Goal: Task Accomplishment & Management: Use online tool/utility

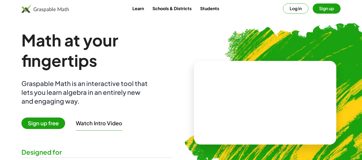
scroll to position [27, 0]
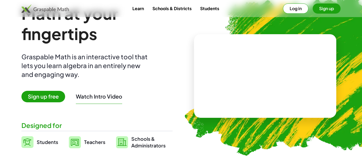
click at [59, 97] on span "Sign up free" at bounding box center [43, 97] width 44 height 12
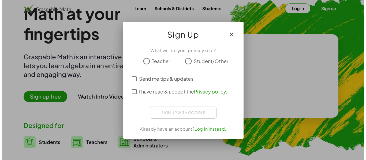
scroll to position [0, 0]
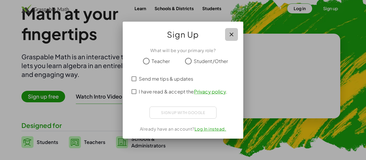
click at [235, 36] on button "button" at bounding box center [231, 34] width 13 height 13
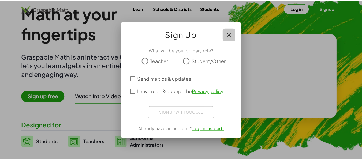
scroll to position [27, 0]
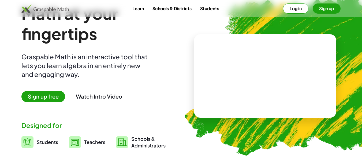
click at [59, 95] on span "Sign up free" at bounding box center [43, 97] width 44 height 12
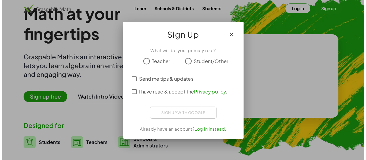
scroll to position [0, 0]
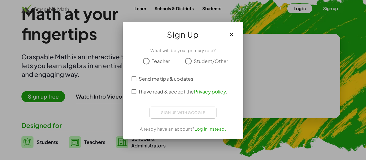
click at [194, 62] on span "Student/Other" at bounding box center [211, 61] width 35 height 7
click at [144, 82] on span "Send me tips & updates" at bounding box center [166, 78] width 54 height 7
click at [143, 92] on span "I have read & accept the Privacy policy ." at bounding box center [183, 91] width 88 height 7
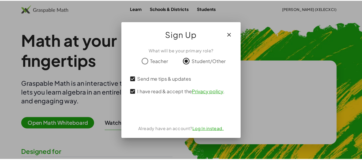
scroll to position [27, 0]
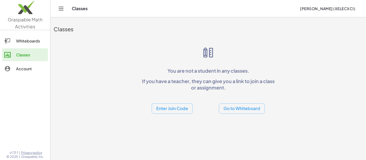
click at [226, 108] on button "Go to Whiteboard" at bounding box center [242, 109] width 46 height 10
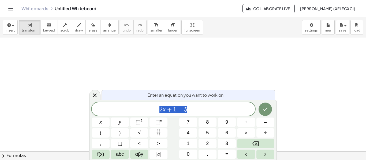
scroll to position [114, 0]
click at [221, 115] on div "2 x + 1 = 5 ​" at bounding box center [173, 109] width 163 height 13
click at [267, 105] on button "Done" at bounding box center [264, 109] width 13 height 13
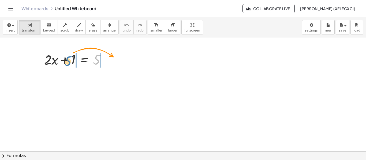
drag, startPoint x: 94, startPoint y: 60, endPoint x: 65, endPoint y: 61, distance: 28.9
click at [65, 61] on div at bounding box center [77, 59] width 71 height 18
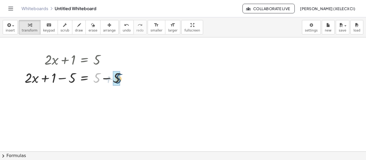
drag, startPoint x: 99, startPoint y: 78, endPoint x: 122, endPoint y: 79, distance: 23.0
click at [122, 79] on div at bounding box center [77, 78] width 110 height 18
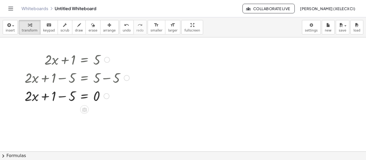
click at [125, 78] on div at bounding box center [127, 78] width 6 height 6
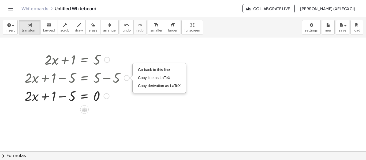
drag, startPoint x: 125, startPoint y: 96, endPoint x: 106, endPoint y: 101, distance: 19.8
click at [123, 97] on div at bounding box center [77, 96] width 110 height 18
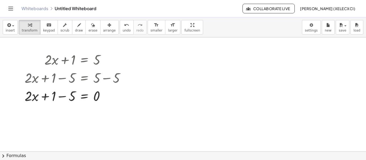
click at [87, 110] on div "+ · 2 · x + 1 = 5 + · 2 · x + 1 − 5 = + 5 − 5 Go back to this line Copy line as…" at bounding box center [183, 94] width 366 height 343
click at [81, 111] on div at bounding box center [84, 110] width 9 height 9
click at [99, 112] on div "÷" at bounding box center [95, 110] width 9 height 9
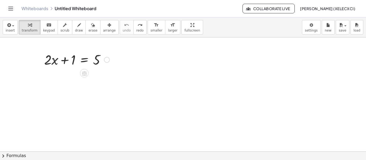
click at [95, 62] on div at bounding box center [77, 59] width 71 height 18
click at [9, 31] on span "insert" at bounding box center [10, 31] width 9 height 4
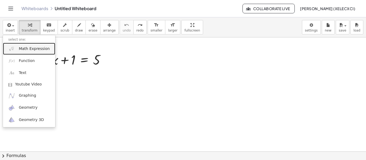
click at [24, 48] on span "Math Expression" at bounding box center [34, 48] width 31 height 5
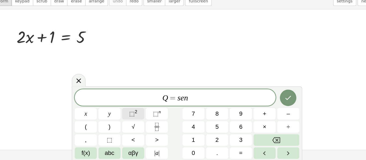
click at [145, 126] on button "⬚ 2" at bounding box center [139, 122] width 18 height 9
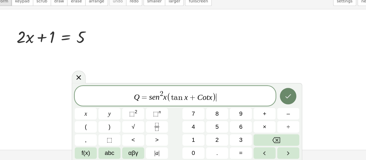
click at [264, 103] on button "Done" at bounding box center [264, 108] width 13 height 13
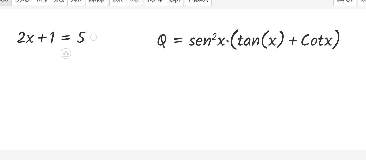
click at [72, 62] on div at bounding box center [77, 59] width 71 height 18
click at [107, 60] on div at bounding box center [107, 60] width 6 height 6
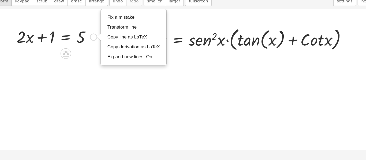
click at [97, 60] on div at bounding box center [77, 59] width 71 height 18
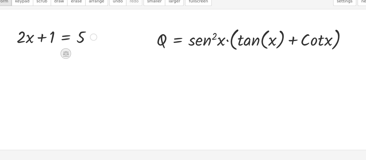
click at [85, 71] on icon at bounding box center [84, 74] width 6 height 6
click at [78, 74] on div "+ − × ÷" at bounding box center [86, 73] width 47 height 10
click at [72, 74] on div at bounding box center [183, 94] width 366 height 343
click at [84, 73] on icon at bounding box center [84, 73] width 5 height 5
click at [69, 76] on div "+ − × ÷" at bounding box center [86, 73] width 47 height 10
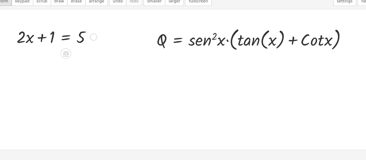
click at [72, 74] on div at bounding box center [183, 94] width 366 height 343
click at [70, 74] on div "−" at bounding box center [73, 73] width 9 height 9
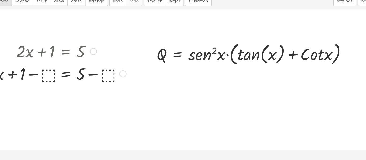
scroll to position [93, 0]
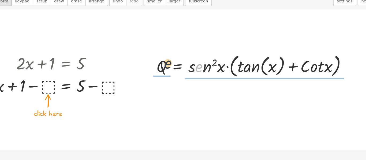
drag, startPoint x: 193, startPoint y: 87, endPoint x: 166, endPoint y: 84, distance: 26.4
click at [166, 84] on div at bounding box center [237, 83] width 165 height 22
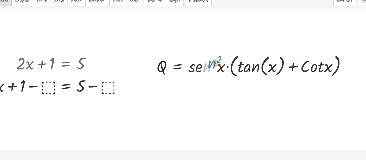
click at [197, 87] on div at bounding box center [237, 83] width 165 height 22
drag, startPoint x: 182, startPoint y: 76, endPoint x: 181, endPoint y: 89, distance: 13.3
click at [181, 89] on div at bounding box center [237, 83] width 165 height 22
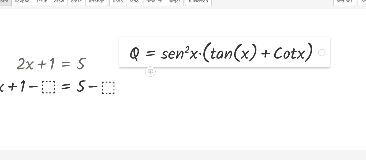
drag, startPoint x: 153, startPoint y: 73, endPoint x: 130, endPoint y: 62, distance: 24.8
click at [130, 62] on div at bounding box center [132, 72] width 8 height 25
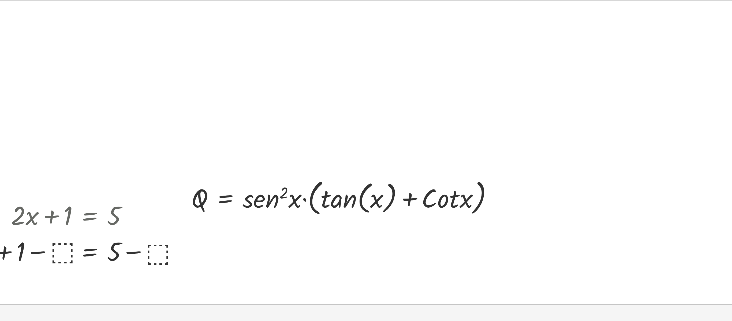
scroll to position [22, 0]
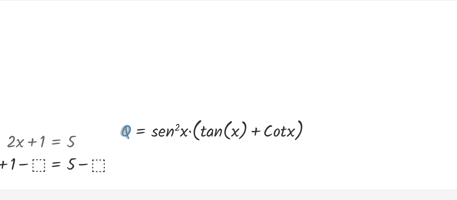
drag, startPoint x: 142, startPoint y: 139, endPoint x: 133, endPoint y: 142, distance: 9.7
click at [133, 142] on div "Q Q = · s · e · n 2 · x · ( + tan ( , x ) + · C · o · t · x )" at bounding box center [213, 142] width 171 height 25
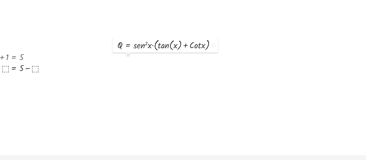
scroll to position [22, 0]
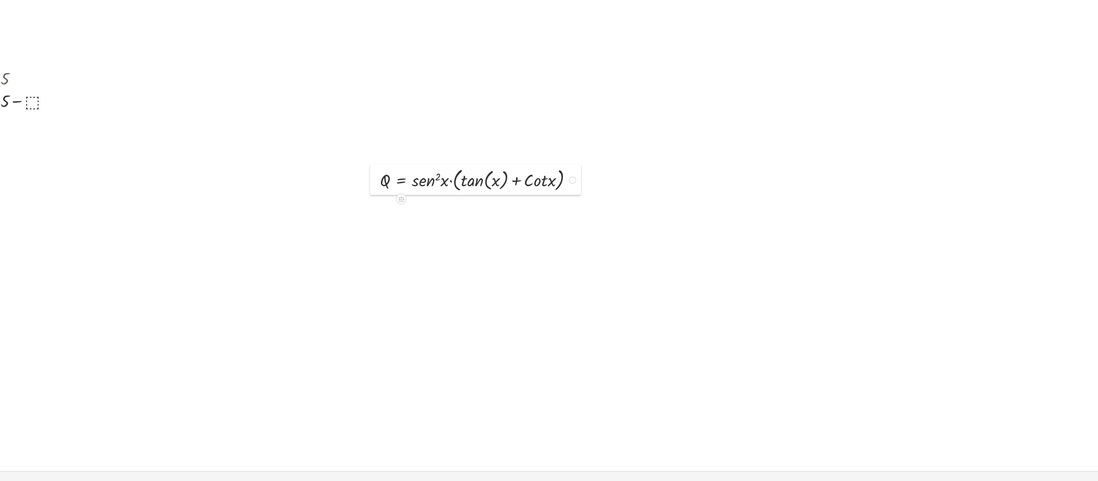
drag, startPoint x: 134, startPoint y: 139, endPoint x: 400, endPoint y: 230, distance: 281.1
click at [366, 160] on div at bounding box center [397, 235] width 8 height 25
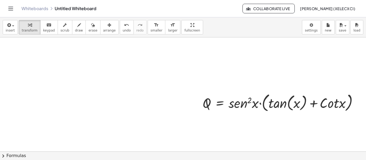
scroll to position [152, 203]
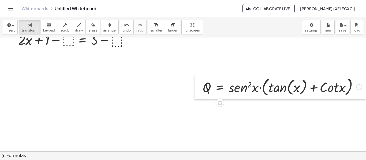
drag, startPoint x: 197, startPoint y: 100, endPoint x: 0, endPoint y: 84, distance: 197.9
click at [0, 84] on div "+ · 2 · x + 1 = 5 + · 2 · x + 1 = 5 − ⬚ + − ⬚ Fix a mistake Transform line Copy…" at bounding box center [181, 56] width 366 height 343
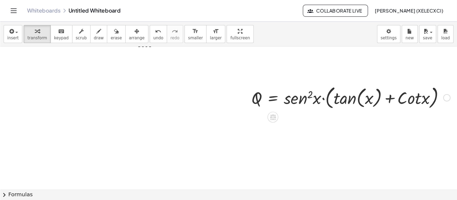
scroll to position [152, 6]
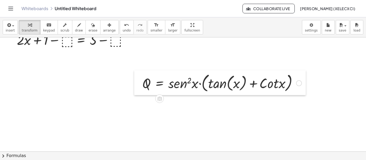
drag, startPoint x: 134, startPoint y: 82, endPoint x: 139, endPoint y: 80, distance: 5.3
click at [139, 80] on div at bounding box center [138, 82] width 8 height 25
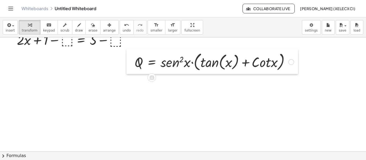
drag, startPoint x: 142, startPoint y: 80, endPoint x: 129, endPoint y: 60, distance: 23.4
click at [129, 60] on div at bounding box center [130, 61] width 8 height 25
click at [166, 98] on div at bounding box center [181, 56] width 369 height 343
click at [219, 63] on div at bounding box center [214, 62] width 165 height 22
click at [223, 62] on div at bounding box center [214, 62] width 165 height 22
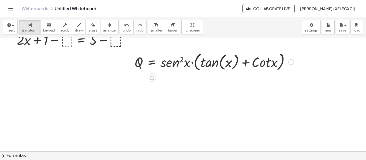
click at [216, 63] on div at bounding box center [214, 62] width 165 height 22
click at [220, 62] on div at bounding box center [214, 62] width 165 height 22
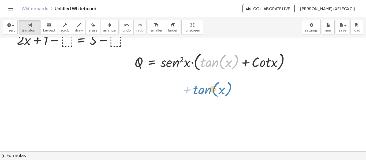
drag, startPoint x: 218, startPoint y: 62, endPoint x: 211, endPoint y: 90, distance: 29.3
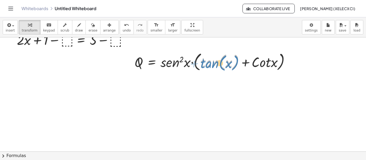
click at [214, 62] on div at bounding box center [214, 62] width 165 height 22
drag, startPoint x: 136, startPoint y: 61, endPoint x: 140, endPoint y: 88, distance: 26.8
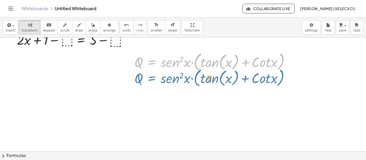
drag, startPoint x: 147, startPoint y: 64, endPoint x: 147, endPoint y: 80, distance: 16.1
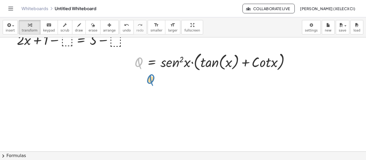
drag, startPoint x: 137, startPoint y: 60, endPoint x: 149, endPoint y: 77, distance: 21.0
drag, startPoint x: 134, startPoint y: 64, endPoint x: 172, endPoint y: 78, distance: 40.3
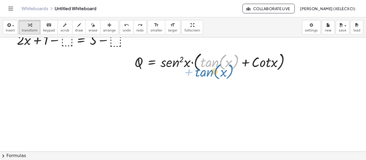
drag, startPoint x: 202, startPoint y: 62, endPoint x: 204, endPoint y: 67, distance: 5.2
click at [204, 67] on div at bounding box center [214, 62] width 165 height 22
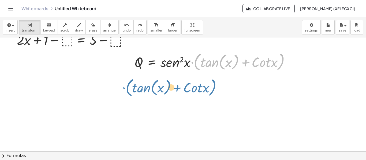
drag, startPoint x: 194, startPoint y: 57, endPoint x: 125, endPoint y: 75, distance: 71.1
click at [125, 75] on div "+ · 2 · x + 1 = 5 + · 2 · x + 1 = 5 − ⬚ + − ⬚ Fix a mistake Transform line Copy…" at bounding box center [181, 56] width 369 height 343
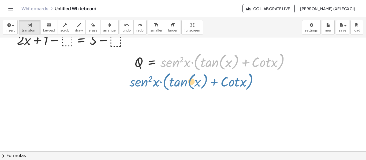
drag, startPoint x: 194, startPoint y: 60, endPoint x: 163, endPoint y: 79, distance: 36.4
click at [163, 79] on div "+ · 2 · x + 1 = 5 + · 2 · x + 1 = 5 − ⬚ + − ⬚ Fix a mistake Transform line Copy…" at bounding box center [181, 56] width 369 height 343
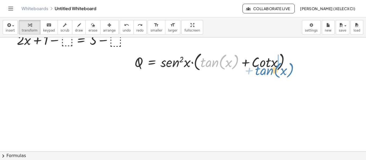
drag, startPoint x: 200, startPoint y: 63, endPoint x: 256, endPoint y: 71, distance: 56.3
click at [256, 71] on div at bounding box center [214, 62] width 165 height 22
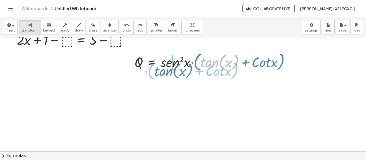
drag, startPoint x: 218, startPoint y: 62, endPoint x: 172, endPoint y: 71, distance: 46.9
click at [172, 71] on div at bounding box center [214, 62] width 165 height 22
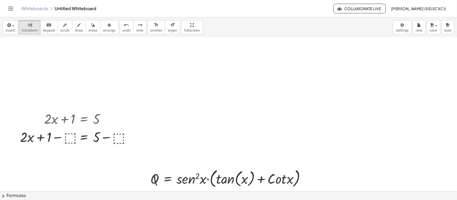
scroll to position [122, 0]
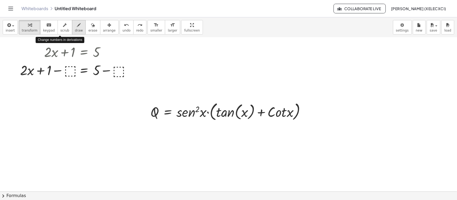
click at [75, 28] on button "draw" at bounding box center [79, 27] width 14 height 14
drag, startPoint x: 136, startPoint y: 127, endPoint x: 133, endPoint y: 139, distance: 12.5
click at [133, 139] on div at bounding box center [228, 146] width 457 height 463
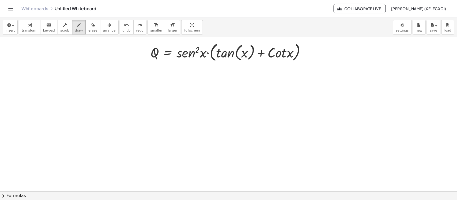
scroll to position [189, 0]
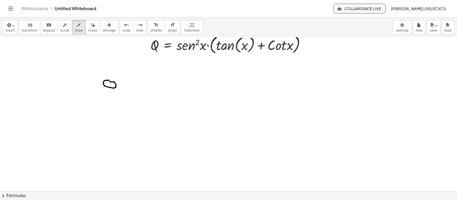
click at [110, 82] on div at bounding box center [228, 79] width 457 height 463
drag, startPoint x: 111, startPoint y: 70, endPoint x: 114, endPoint y: 74, distance: 4.9
click at [114, 74] on div at bounding box center [228, 79] width 457 height 463
drag, startPoint x: 132, startPoint y: 75, endPoint x: 137, endPoint y: 70, distance: 7.6
click at [138, 70] on div at bounding box center [228, 79] width 457 height 463
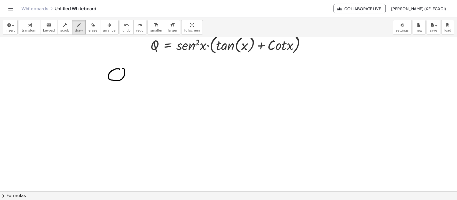
click at [118, 69] on div at bounding box center [228, 79] width 457 height 463
drag, startPoint x: 119, startPoint y: 80, endPoint x: 123, endPoint y: 87, distance: 7.7
click at [123, 87] on div at bounding box center [228, 79] width 457 height 463
drag, startPoint x: 133, startPoint y: 72, endPoint x: 130, endPoint y: 77, distance: 5.8
click at [141, 73] on div at bounding box center [228, 79] width 457 height 463
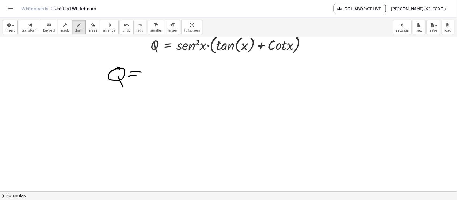
drag, startPoint x: 129, startPoint y: 77, endPoint x: 136, endPoint y: 76, distance: 7.3
click at [136, 76] on div at bounding box center [228, 79] width 457 height 463
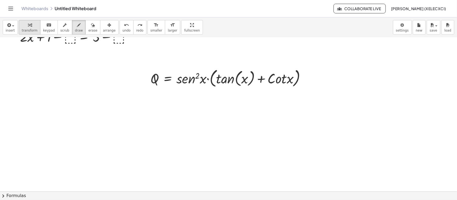
click at [33, 31] on span "transform" at bounding box center [30, 31] width 16 height 4
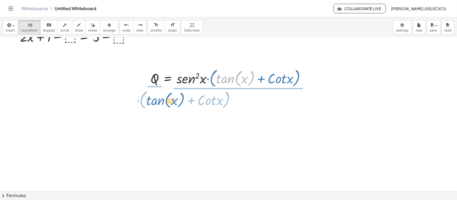
drag, startPoint x: 220, startPoint y: 75, endPoint x: 151, endPoint y: 93, distance: 71.5
click at [147, 96] on div "+ · 2 · x + 1 = 5 + · 2 · x + 1 = 5 − ⬚ + − ⬚ Fix a mistake Transform line Copy…" at bounding box center [228, 113] width 457 height 463
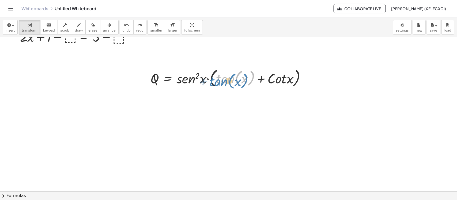
drag, startPoint x: 242, startPoint y: 85, endPoint x: 231, endPoint y: 70, distance: 18.6
click at [231, 70] on div at bounding box center [230, 78] width 165 height 22
click at [224, 78] on div at bounding box center [230, 78] width 165 height 22
click at [169, 93] on icon at bounding box center [168, 94] width 5 height 5
click at [176, 97] on div "÷" at bounding box center [178, 94] width 9 height 9
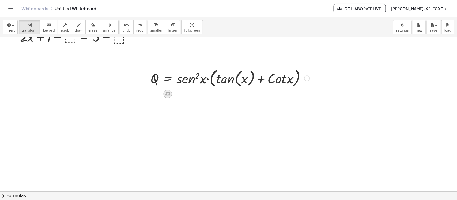
click at [170, 98] on div at bounding box center [167, 94] width 9 height 9
click at [147, 94] on span "+" at bounding box center [146, 94] width 3 height 8
click at [104, 27] on div "button" at bounding box center [109, 25] width 13 height 6
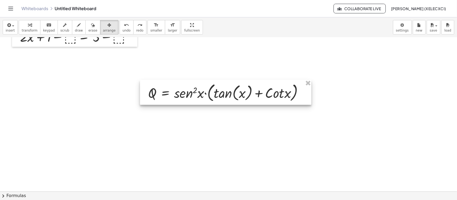
drag, startPoint x: 214, startPoint y: 85, endPoint x: 208, endPoint y: 93, distance: 9.6
click at [208, 94] on div at bounding box center [225, 92] width 171 height 25
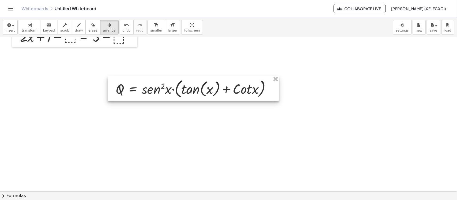
drag, startPoint x: 207, startPoint y: 100, endPoint x: 177, endPoint y: 101, distance: 29.2
click at [177, 101] on div at bounding box center [193, 88] width 171 height 25
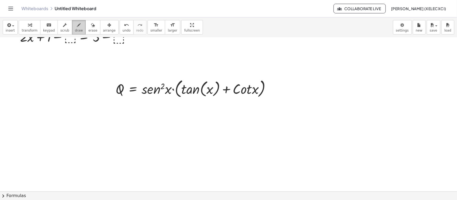
click at [75, 31] on span "draw" at bounding box center [79, 31] width 8 height 4
click at [65, 31] on button "scrub" at bounding box center [65, 27] width 15 height 14
drag, startPoint x: 179, startPoint y: 92, endPoint x: 179, endPoint y: 98, distance: 5.9
click at [179, 98] on div at bounding box center [195, 88] width 165 height 22
click at [162, 90] on div "▼" at bounding box center [163, 91] width 2 height 3
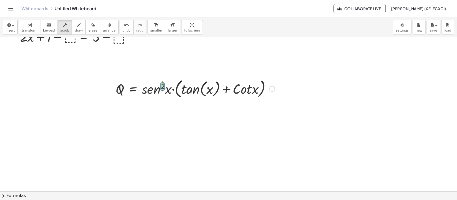
click at [162, 91] on div "▼" at bounding box center [163, 91] width 2 height 3
drag, startPoint x: 162, startPoint y: 91, endPoint x: 165, endPoint y: 99, distance: 7.9
click at [133, 89] on div "Q = · s · e · n 0 ▲ ▼ · x · ( + [PERSON_NAME] ( , x ) + · C · o · t · x )" at bounding box center [133, 89] width 0 height 0
drag, startPoint x: 162, startPoint y: 82, endPoint x: 165, endPoint y: 73, distance: 9.2
click at [165, 73] on div "+ · 2 ▲ ▼ · x + 1 ▲ ▼ = 5 ▲ ▼ + · 2 · x + 1 = 5 − ⬚ + − ⬚ Fix a mistake Transfo…" at bounding box center [228, 113] width 457 height 463
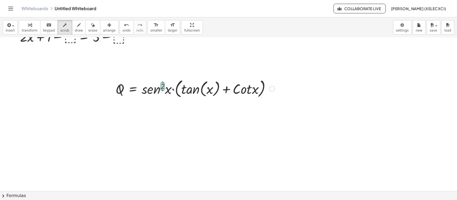
click at [190, 90] on div at bounding box center [195, 88] width 165 height 22
click at [210, 84] on div at bounding box center [195, 88] width 165 height 22
drag, startPoint x: 211, startPoint y: 86, endPoint x: 211, endPoint y: 77, distance: 9.6
click at [213, 72] on div "+ · 2 ▲ ▼ · x + 1 ▲ ▼ = 5 ▲ ▼ + · 2 · x + 1 = 5 − ⬚ + − ⬚ Fix a mistake Transfo…" at bounding box center [228, 113] width 457 height 463
click at [217, 103] on div at bounding box center [228, 113] width 457 height 463
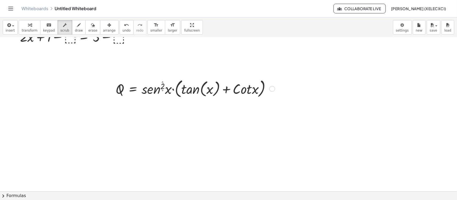
click at [227, 88] on div at bounding box center [195, 88] width 165 height 22
click at [75, 30] on span "draw" at bounding box center [79, 31] width 8 height 4
click at [58, 28] on button "scrub" at bounding box center [65, 27] width 15 height 14
drag, startPoint x: 176, startPoint y: 87, endPoint x: 179, endPoint y: 99, distance: 12.4
click at [179, 99] on div at bounding box center [195, 88] width 165 height 22
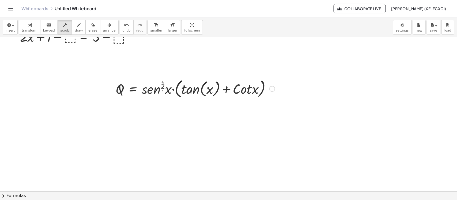
drag, startPoint x: 178, startPoint y: 94, endPoint x: 177, endPoint y: 104, distance: 10.8
click at [177, 104] on div "+ · 2 ▲ ▼ · x + 1 ▲ ▼ = 5 ▲ ▼ + · 2 · x + 1 = 5 − ⬚ + − ⬚ Fix a mistake Transfo…" at bounding box center [228, 113] width 457 height 463
click at [29, 30] on span "transform" at bounding box center [30, 31] width 16 height 4
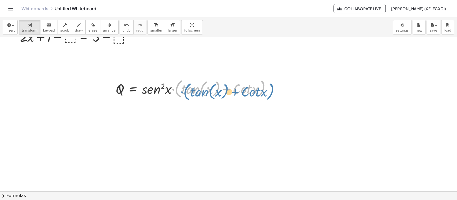
drag, startPoint x: 181, startPoint y: 90, endPoint x: 193, endPoint y: 91, distance: 12.7
click at [193, 91] on div at bounding box center [195, 88] width 165 height 22
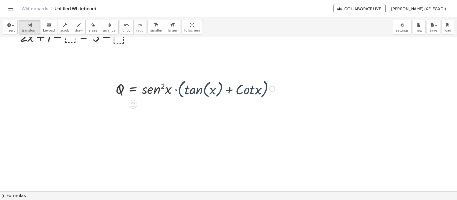
click at [117, 91] on div at bounding box center [195, 88] width 165 height 22
click at [132, 104] on icon at bounding box center [133, 104] width 5 height 5
click at [153, 111] on div at bounding box center [228, 113] width 457 height 463
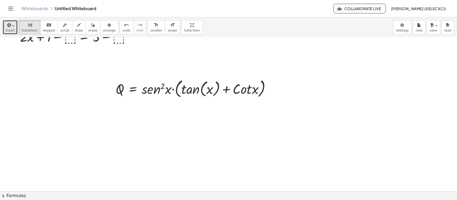
click at [13, 30] on span "insert" at bounding box center [10, 31] width 9 height 4
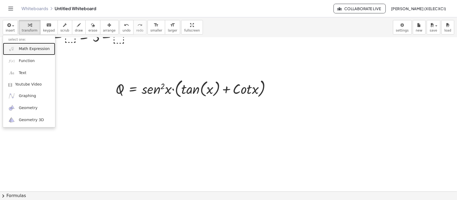
click at [38, 47] on span "Math Expression" at bounding box center [34, 48] width 31 height 5
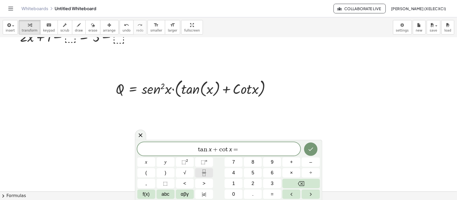
click at [203, 160] on icon "Fraction" at bounding box center [204, 173] width 7 height 7
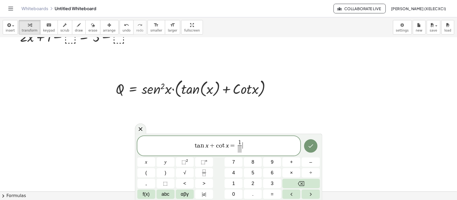
click at [243, 149] on span "t a n x + c o t x = 1 ​ ​" at bounding box center [218, 147] width 163 height 14
click at [240, 149] on span at bounding box center [240, 149] width 4 height 7
click at [311, 145] on icon "Done" at bounding box center [311, 146] width 6 height 6
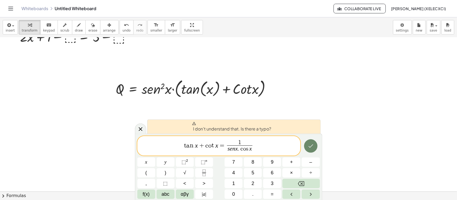
click at [311, 148] on icon "Done" at bounding box center [311, 146] width 6 height 6
click at [264, 141] on span "t a n x + c o t x = 1 s e n x . c o s x ​ ​" at bounding box center [218, 147] width 163 height 14
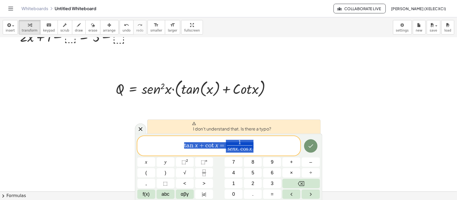
drag, startPoint x: 263, startPoint y: 144, endPoint x: 178, endPoint y: 142, distance: 84.4
click at [178, 142] on span "t a n x + c o t x = 1 s e n x . c o s x ​" at bounding box center [218, 147] width 163 height 14
click at [208, 127] on span "I don't understand that. Is there a typo?" at bounding box center [232, 127] width 80 height 11
click at [263, 150] on span "t a n x + c o t x = 1 s e n x . c o s x ​ ​" at bounding box center [218, 147] width 163 height 14
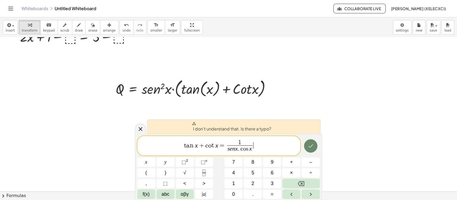
click at [307, 147] on button "Done" at bounding box center [310, 146] width 13 height 13
click at [250, 152] on var "x" at bounding box center [250, 149] width 3 height 6
click at [240, 154] on div "t a n x + c o t x = 1 s e n x . c o s ​ x ​" at bounding box center [218, 146] width 163 height 20
click at [235, 150] on span "s e n ​ x . c o s x" at bounding box center [239, 149] width 25 height 7
click at [239, 151] on var "c" at bounding box center [241, 149] width 4 height 6
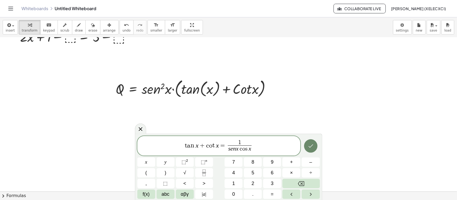
click at [309, 144] on icon "Done" at bounding box center [311, 146] width 6 height 6
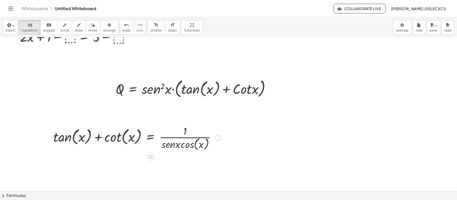
drag, startPoint x: 194, startPoint y: 152, endPoint x: 220, endPoint y: 146, distance: 27.5
click at [220, 146] on div "+ tan ( , x ) + cot ( , x ) = · 1 · s · e · n · x · cos ( , x )" at bounding box center [134, 137] width 179 height 31
drag, startPoint x: 199, startPoint y: 136, endPoint x: 177, endPoint y: 142, distance: 22.9
click at [176, 144] on div at bounding box center [137, 138] width 173 height 28
drag, startPoint x: 208, startPoint y: 144, endPoint x: 210, endPoint y: 148, distance: 5.2
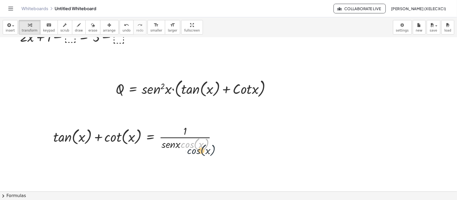
click at [214, 150] on div at bounding box center [137, 138] width 173 height 28
click at [233, 148] on div at bounding box center [228, 113] width 457 height 463
click at [76, 136] on div at bounding box center [137, 138] width 173 height 28
drag, startPoint x: 84, startPoint y: 123, endPoint x: 99, endPoint y: 126, distance: 15.2
click at [103, 125] on div "+ tan ( , x ) + cot ( , x ) = · 1 · s · e · n · x · cos ( , x )" at bounding box center [134, 137] width 179 height 31
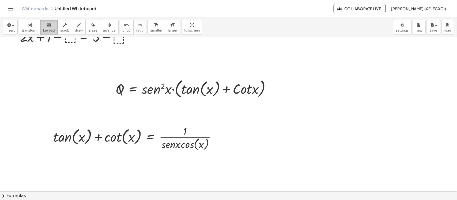
click at [47, 31] on span "keypad" at bounding box center [49, 31] width 12 height 4
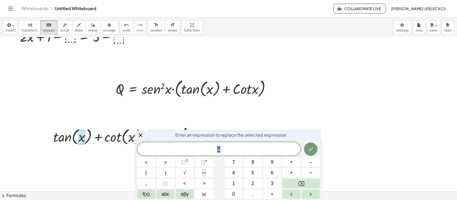
click at [103, 152] on div at bounding box center [137, 138] width 173 height 28
drag, startPoint x: 331, startPoint y: 125, endPoint x: 334, endPoint y: 106, distance: 18.7
click at [334, 106] on div at bounding box center [228, 113] width 457 height 463
click at [122, 140] on div at bounding box center [137, 138] width 173 height 28
click at [125, 140] on div at bounding box center [137, 138] width 173 height 28
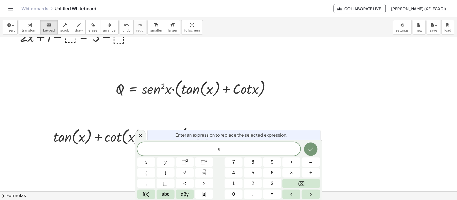
drag, startPoint x: 122, startPoint y: 133, endPoint x: 118, endPoint y: 133, distance: 4.6
click at [118, 133] on div at bounding box center [137, 138] width 173 height 28
click at [63, 28] on icon "button" at bounding box center [65, 25] width 4 height 6
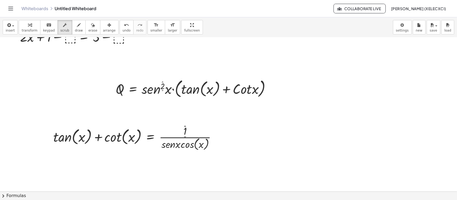
drag, startPoint x: 93, startPoint y: 139, endPoint x: 111, endPoint y: 125, distance: 23.2
click at [111, 125] on div at bounding box center [137, 138] width 173 height 28
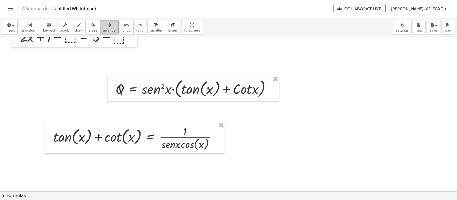
click at [104, 33] on button "arrange" at bounding box center [109, 27] width 18 height 14
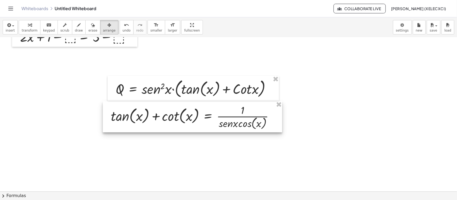
drag, startPoint x: 106, startPoint y: 137, endPoint x: 164, endPoint y: 117, distance: 61.3
click at [164, 117] on div at bounding box center [192, 117] width 179 height 31
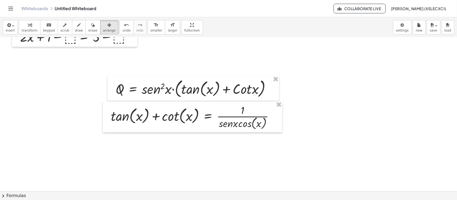
click at [159, 144] on div at bounding box center [228, 113] width 457 height 463
click at [36, 32] on button "transform" at bounding box center [30, 27] width 22 height 14
click at [7, 31] on span "insert" at bounding box center [10, 31] width 9 height 4
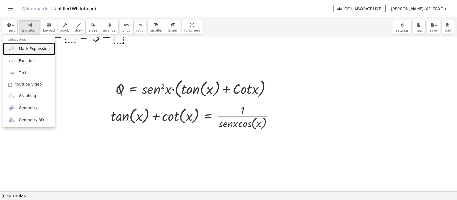
click at [24, 51] on span "Math Expression" at bounding box center [34, 48] width 31 height 5
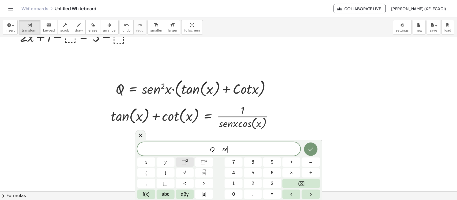
click at [189, 160] on button "⬚ 2" at bounding box center [185, 162] width 18 height 9
click at [190, 160] on button "⬚ 2" at bounding box center [185, 162] width 18 height 9
click at [296, 160] on button "×" at bounding box center [292, 172] width 18 height 9
click at [244, 131] on div "+ tan ( , x ) + cot ( , x ) = · 1 · s · e · n · x · cos ( , x )" at bounding box center [192, 117] width 179 height 31
click at [241, 127] on div at bounding box center [194, 117] width 173 height 28
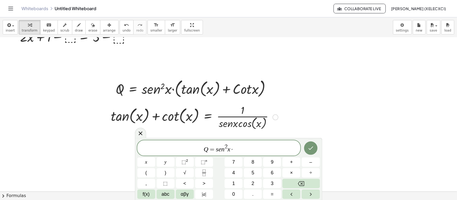
click at [239, 128] on div at bounding box center [194, 117] width 173 height 28
click at [239, 124] on div at bounding box center [194, 117] width 173 height 28
click at [47, 32] on span "keypad" at bounding box center [49, 31] width 12 height 4
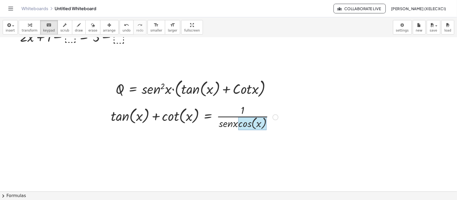
click at [240, 124] on div at bounding box center [252, 123] width 28 height 13
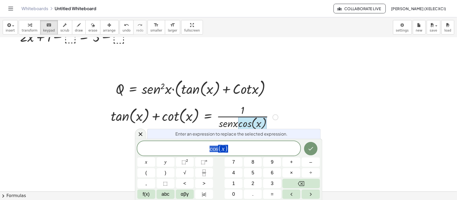
click at [237, 127] on div at bounding box center [194, 117] width 173 height 28
click at [215, 149] on var "o" at bounding box center [214, 149] width 3 height 6
click at [211, 149] on var "c" at bounding box center [211, 149] width 3 height 6
click at [299, 160] on button "×" at bounding box center [292, 172] width 18 height 9
click at [311, 149] on icon "Done" at bounding box center [311, 149] width 6 height 6
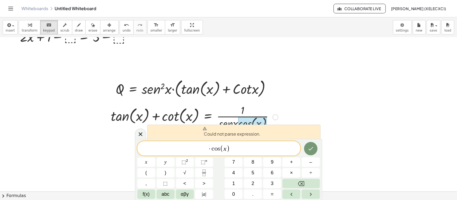
click at [232, 121] on div at bounding box center [194, 117] width 173 height 28
drag, startPoint x: 233, startPoint y: 119, endPoint x: 214, endPoint y: 121, distance: 19.7
click at [231, 119] on div at bounding box center [194, 117] width 173 height 28
drag, startPoint x: 214, startPoint y: 121, endPoint x: 247, endPoint y: 124, distance: 33.6
click at [208, 118] on div "+ tan ( , x ) + cot ( , x ) = · 1 · s · e · n · x · cos ( , x )" at bounding box center [208, 118] width 0 height 0
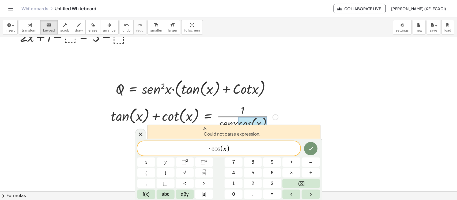
scroll to position [223, 0]
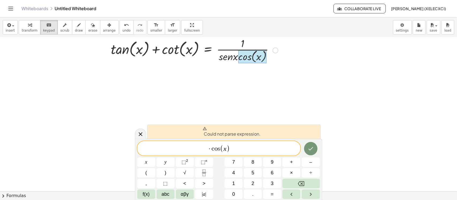
click at [248, 62] on div at bounding box center [252, 56] width 28 height 13
click at [276, 48] on div at bounding box center [276, 51] width 6 height 6
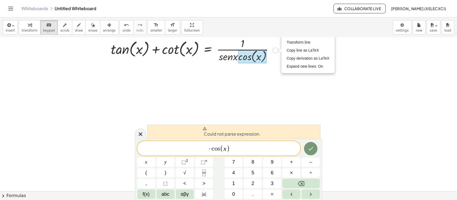
drag, startPoint x: 261, startPoint y: 62, endPoint x: 239, endPoint y: 59, distance: 23.0
click at [261, 62] on div at bounding box center [252, 56] width 28 height 13
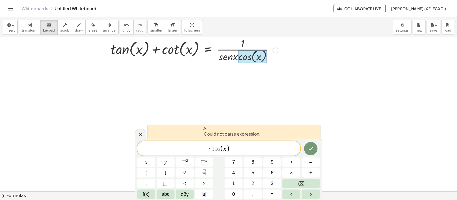
click at [239, 59] on div at bounding box center [252, 56] width 28 height 13
click at [229, 147] on span ")" at bounding box center [228, 149] width 3 height 8
drag, startPoint x: 229, startPoint y: 147, endPoint x: 200, endPoint y: 147, distance: 29.2
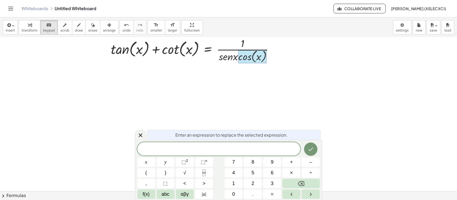
click at [222, 101] on div at bounding box center [228, 46] width 457 height 463
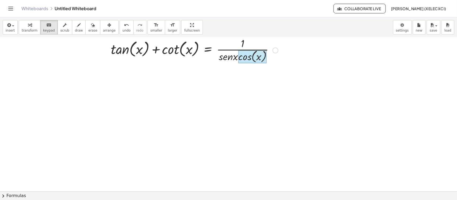
drag, startPoint x: 224, startPoint y: 57, endPoint x: 227, endPoint y: 61, distance: 5.4
click at [208, 51] on div "+ tan ( , x ) + cot ( , x ) = · 1 · s · e · n · x · cos ( , x )" at bounding box center [208, 51] width 0 height 0
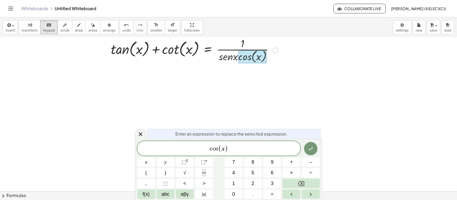
drag, startPoint x: 224, startPoint y: 61, endPoint x: 212, endPoint y: 60, distance: 12.9
click at [212, 60] on div at bounding box center [194, 50] width 173 height 28
drag, startPoint x: 216, startPoint y: 58, endPoint x: 220, endPoint y: 56, distance: 3.8
click at [220, 56] on div at bounding box center [194, 50] width 173 height 28
click at [227, 55] on div at bounding box center [194, 50] width 173 height 28
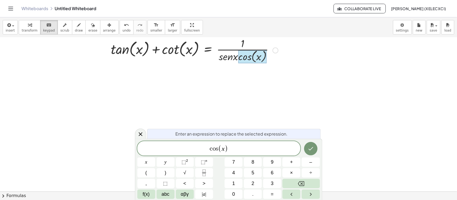
drag, startPoint x: 227, startPoint y: 55, endPoint x: 226, endPoint y: 70, distance: 14.8
click at [226, 70] on div "+ · 2 · x + 1 = 5 + · 2 · x + 1 = 5 − ⬚ + − ⬚ Fix a mistake Transform line Copy…" at bounding box center [228, 46] width 457 height 463
click at [30, 34] on button "transform" at bounding box center [30, 27] width 22 height 14
drag, startPoint x: 226, startPoint y: 58, endPoint x: 226, endPoint y: 62, distance: 4.3
click at [226, 62] on div at bounding box center [194, 50] width 173 height 28
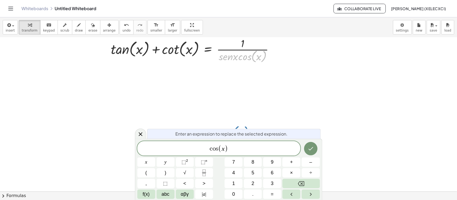
drag, startPoint x: 229, startPoint y: 55, endPoint x: 209, endPoint y: 91, distance: 41.3
click at [209, 93] on div "+ · 2 · x + 1 = 5 + · 2 · x + 1 = 5 − ⬚ + − ⬚ Fix a mistake Transform line Copy…" at bounding box center [228, 46] width 457 height 463
click at [243, 52] on div at bounding box center [194, 50] width 173 height 28
click at [243, 60] on div at bounding box center [194, 50] width 173 height 28
click at [257, 58] on div at bounding box center [194, 50] width 173 height 28
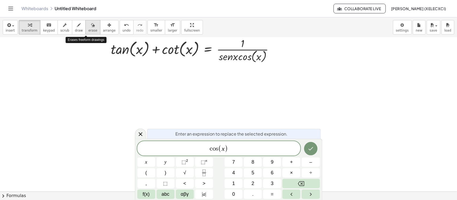
click at [91, 25] on icon "button" at bounding box center [93, 25] width 4 height 6
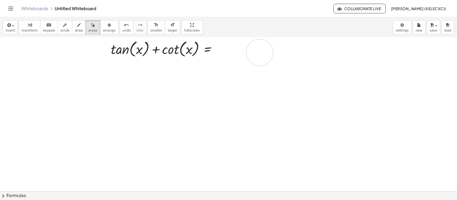
drag, startPoint x: 242, startPoint y: 55, endPoint x: 248, endPoint y: 75, distance: 20.8
click at [261, 65] on div at bounding box center [228, 46] width 457 height 463
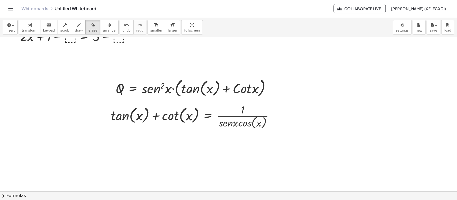
scroll to position [156, 0]
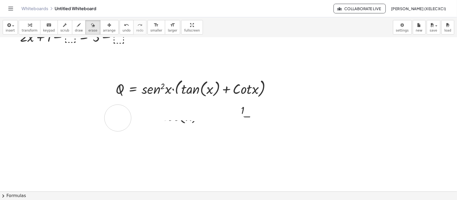
drag, startPoint x: 263, startPoint y: 136, endPoint x: 129, endPoint y: 119, distance: 135.0
click at [125, 119] on div at bounding box center [228, 113] width 457 height 463
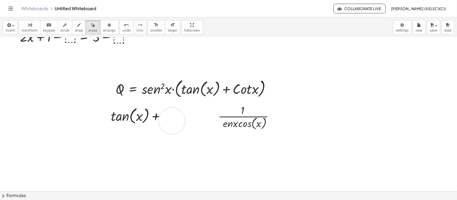
drag, startPoint x: 199, startPoint y: 127, endPoint x: 171, endPoint y: 120, distance: 29.2
click at [171, 120] on div at bounding box center [228, 113] width 457 height 463
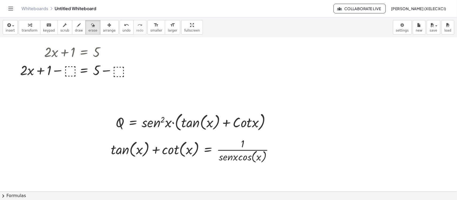
scroll to position [89, 0]
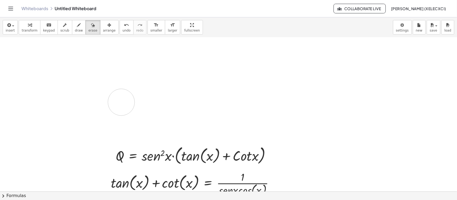
drag, startPoint x: 113, startPoint y: 94, endPoint x: 114, endPoint y: 110, distance: 16.1
click at [111, 111] on div at bounding box center [228, 180] width 457 height 463
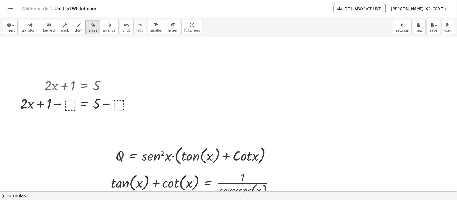
click at [64, 107] on div at bounding box center [228, 180] width 457 height 463
click at [66, 107] on div at bounding box center [228, 180] width 457 height 463
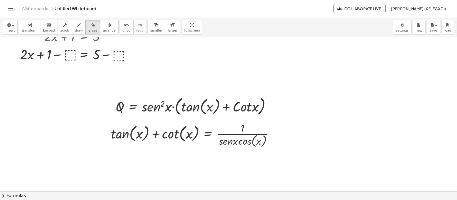
scroll to position [189, 0]
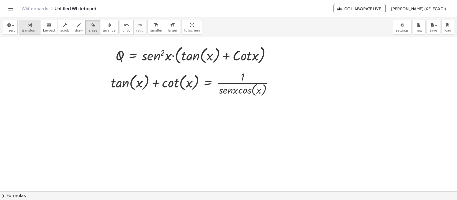
click at [19, 32] on button "transform" at bounding box center [30, 27] width 22 height 14
click at [6, 32] on span "insert" at bounding box center [10, 31] width 9 height 4
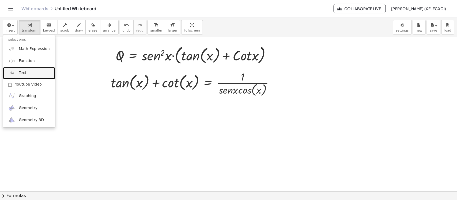
click at [34, 68] on link "Text" at bounding box center [29, 73] width 52 height 12
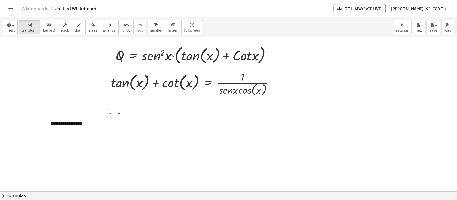
click at [81, 125] on div "**********" at bounding box center [85, 124] width 80 height 18
click at [119, 114] on div at bounding box center [228, 79] width 457 height 463
drag, startPoint x: 117, startPoint y: 119, endPoint x: 119, endPoint y: 115, distance: 4.1
click at [117, 119] on div "**********" at bounding box center [85, 124] width 80 height 18
click at [119, 115] on span "+" at bounding box center [119, 113] width 3 height 4
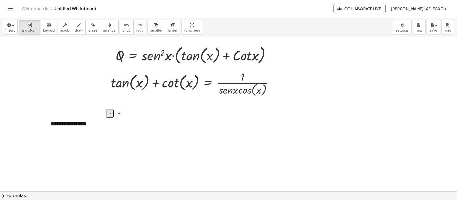
click at [109, 116] on button "-" at bounding box center [110, 113] width 8 height 9
click at [85, 129] on div "**********" at bounding box center [85, 123] width 80 height 17
drag, startPoint x: 85, startPoint y: 126, endPoint x: 53, endPoint y: 118, distance: 33.2
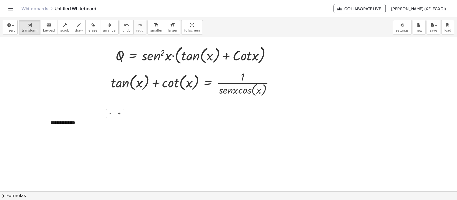
click at [53, 118] on div "- +" at bounding box center [84, 113] width 80 height 9
click at [102, 124] on div "**********" at bounding box center [85, 123] width 80 height 17
click at [169, 142] on div at bounding box center [228, 79] width 457 height 463
drag, startPoint x: 78, startPoint y: 122, endPoint x: 40, endPoint y: 88, distance: 51.6
click at [40, 88] on div "**********" at bounding box center [228, 79] width 457 height 463
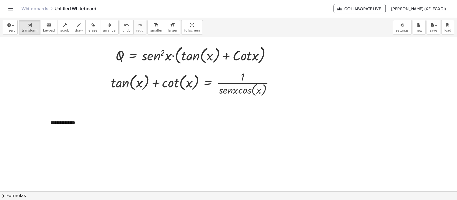
drag, startPoint x: 47, startPoint y: 108, endPoint x: 42, endPoint y: 110, distance: 5.8
click at [46, 108] on div at bounding box center [228, 79] width 457 height 463
click at [47, 115] on div "- +" at bounding box center [84, 113] width 80 height 9
drag, startPoint x: 49, startPoint y: 118, endPoint x: 47, endPoint y: 115, distance: 3.4
click at [47, 115] on div "- +" at bounding box center [84, 113] width 80 height 9
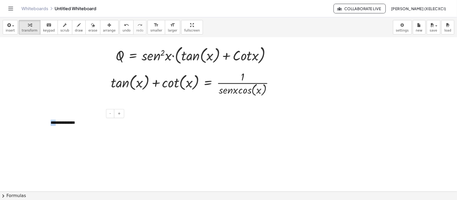
drag, startPoint x: 56, startPoint y: 127, endPoint x: 48, endPoint y: 127, distance: 8.0
click at [48, 127] on div "**********" at bounding box center [85, 123] width 80 height 17
drag, startPoint x: 46, startPoint y: 121, endPoint x: 0, endPoint y: 41, distance: 92.5
click at [0, 41] on div at bounding box center [2, 43] width 5 height 17
click at [57, 86] on div at bounding box center [228, 79] width 457 height 463
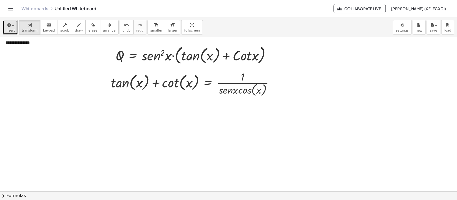
click at [12, 26] on span "button" at bounding box center [13, 25] width 2 height 1
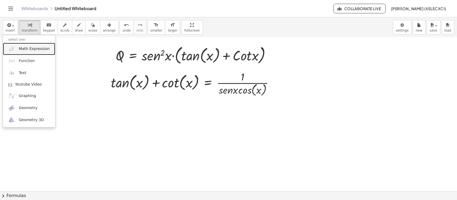
click at [32, 50] on span "Math Expression" at bounding box center [34, 48] width 31 height 5
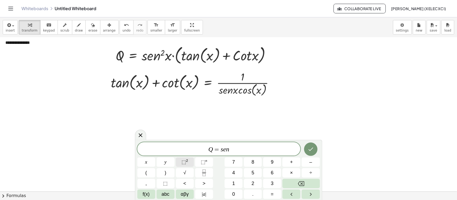
click at [186, 160] on span "⬚" at bounding box center [184, 162] width 5 height 5
click at [137, 160] on div "Q = s e n 2 ​ x y ⬚ 2 ⬚ n 7 8 9 + – ( ) √ 4 5 6 × ÷ , ⬚ < > 1 2 3 f(x) abc αβγ …" at bounding box center [228, 169] width 187 height 62
click at [143, 160] on button "x" at bounding box center [146, 162] width 18 height 9
click at [297, 160] on button "×" at bounding box center [292, 172] width 18 height 9
click at [208, 160] on button "Fraction" at bounding box center [204, 172] width 18 height 9
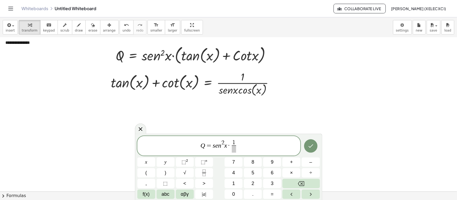
click at [236, 153] on span "Q = s e n 2 x · 1 ​ ​" at bounding box center [218, 147] width 163 height 14
click at [232, 149] on span at bounding box center [234, 149] width 4 height 7
click at [146, 160] on span "x" at bounding box center [146, 162] width 2 height 7
click at [294, 160] on button "×" at bounding box center [292, 172] width 18 height 9
click at [153, 160] on button "x" at bounding box center [146, 162] width 18 height 9
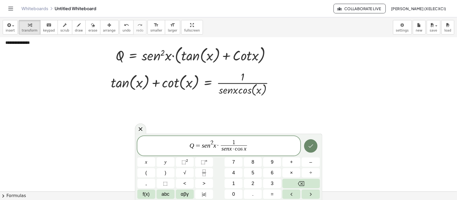
click at [311, 144] on icon "Done" at bounding box center [311, 146] width 6 height 6
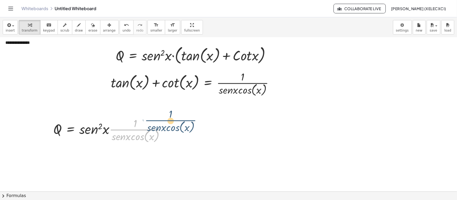
drag, startPoint x: 155, startPoint y: 130, endPoint x: 147, endPoint y: 125, distance: 9.5
click at [187, 122] on div "**********" at bounding box center [228, 79] width 457 height 463
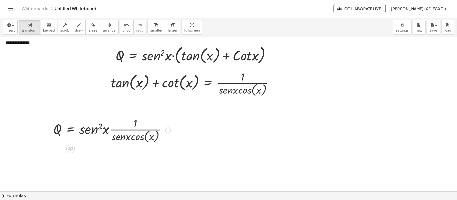
drag, startPoint x: 56, startPoint y: 108, endPoint x: 155, endPoint y: 135, distance: 102.7
click at [155, 135] on div "**********" at bounding box center [228, 79] width 457 height 463
click at [107, 28] on icon "button" at bounding box center [109, 25] width 4 height 6
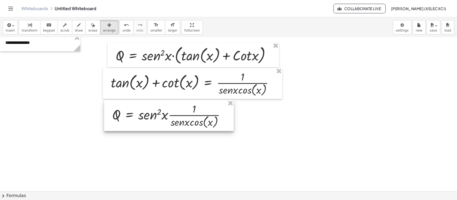
drag, startPoint x: 151, startPoint y: 128, endPoint x: 166, endPoint y: 118, distance: 17.6
click at [166, 118] on div at bounding box center [169, 115] width 130 height 31
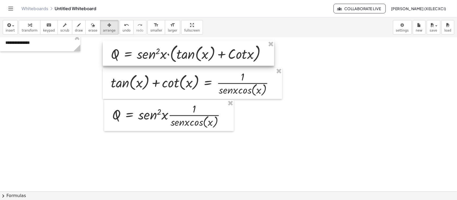
drag, startPoint x: 148, startPoint y: 61, endPoint x: 143, endPoint y: 59, distance: 5.1
click at [143, 59] on div at bounding box center [188, 53] width 171 height 25
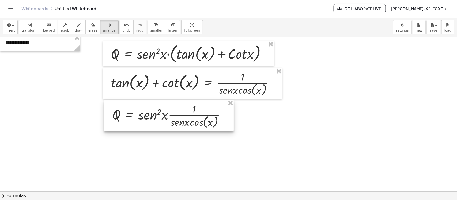
click at [254, 142] on div at bounding box center [228, 79] width 457 height 463
click at [255, 142] on div at bounding box center [228, 79] width 457 height 463
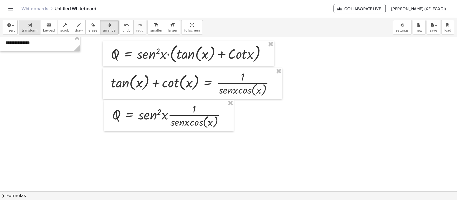
click at [28, 23] on icon "button" at bounding box center [30, 25] width 4 height 6
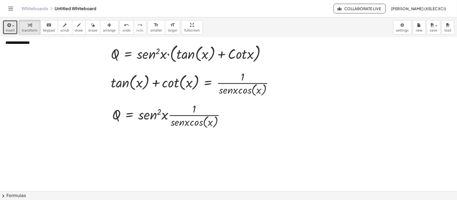
click at [14, 30] on button "insert" at bounding box center [10, 27] width 15 height 14
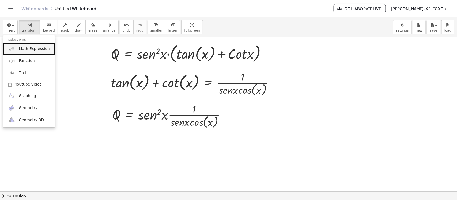
click at [25, 47] on span "Math Expression" at bounding box center [34, 48] width 31 height 5
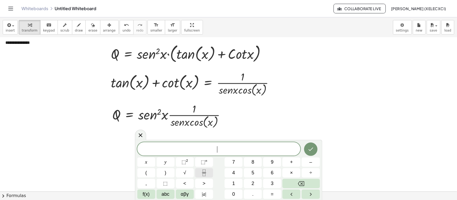
click at [200, 160] on button "Fraction" at bounding box center [204, 172] width 18 height 9
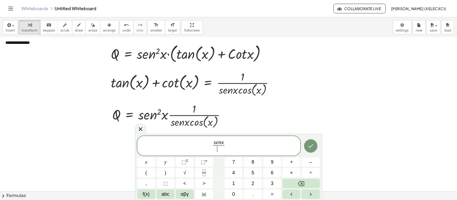
click at [222, 149] on span "​" at bounding box center [219, 149] width 12 height 7
click at [235, 148] on span "s e n x c o s x ​ ​" at bounding box center [218, 147] width 163 height 14
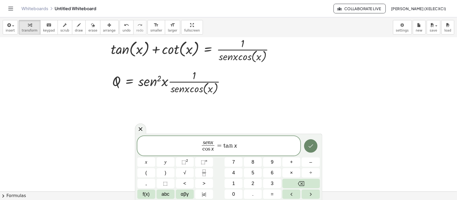
click at [310, 146] on icon "Done" at bounding box center [311, 146] width 6 height 6
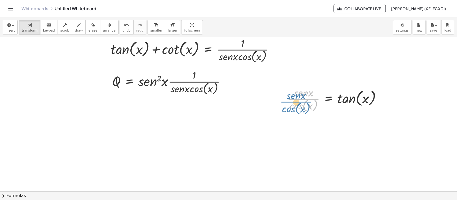
click at [293, 101] on div at bounding box center [337, 99] width 104 height 28
click at [107, 28] on icon "button" at bounding box center [109, 25] width 4 height 6
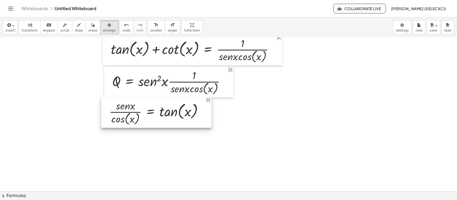
drag, startPoint x: 319, startPoint y: 106, endPoint x: 141, endPoint y: 119, distance: 178.3
click at [141, 119] on div at bounding box center [156, 112] width 110 height 31
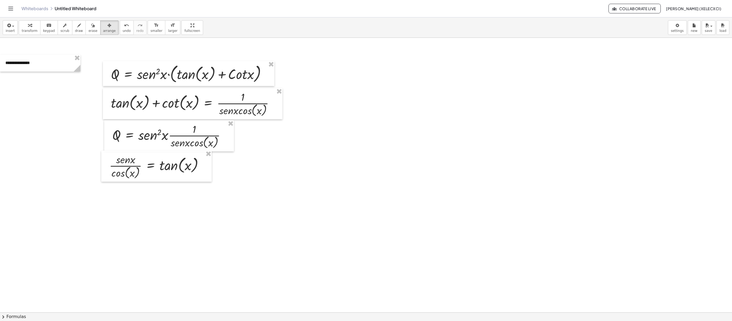
click at [265, 160] on div at bounding box center [366, 142] width 732 height 549
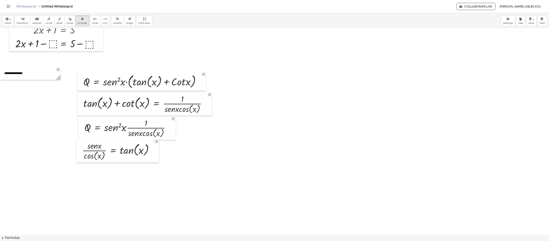
scroll to position [116, 0]
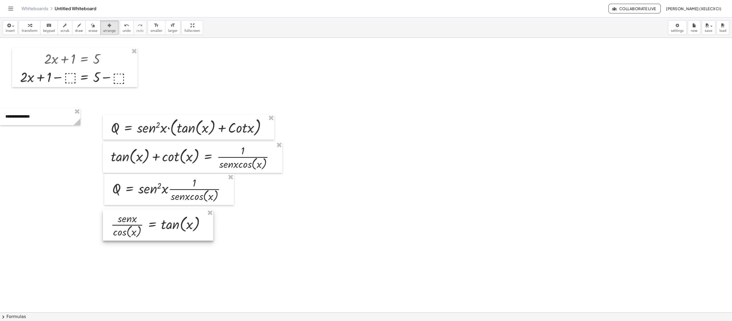
drag, startPoint x: 183, startPoint y: 227, endPoint x: 192, endPoint y: 232, distance: 10.6
click at [185, 160] on div at bounding box center [158, 224] width 110 height 31
click at [296, 160] on div at bounding box center [366, 196] width 732 height 549
click at [29, 29] on span "transform" at bounding box center [30, 31] width 16 height 4
click at [21, 114] on div "**********" at bounding box center [40, 116] width 80 height 17
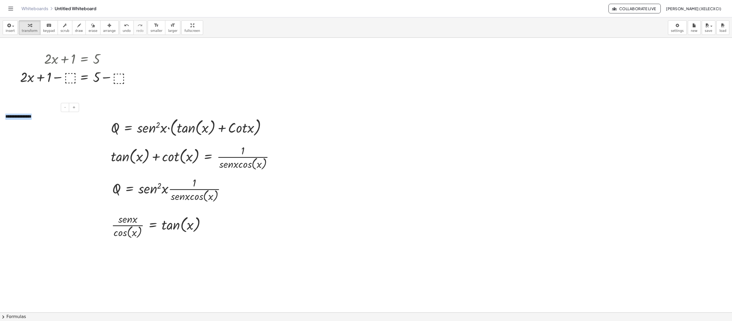
drag, startPoint x: 54, startPoint y: 117, endPoint x: 0, endPoint y: 115, distance: 54.1
click at [0, 115] on div "**********" at bounding box center [40, 116] width 80 height 17
click at [72, 104] on button "+" at bounding box center [74, 107] width 10 height 9
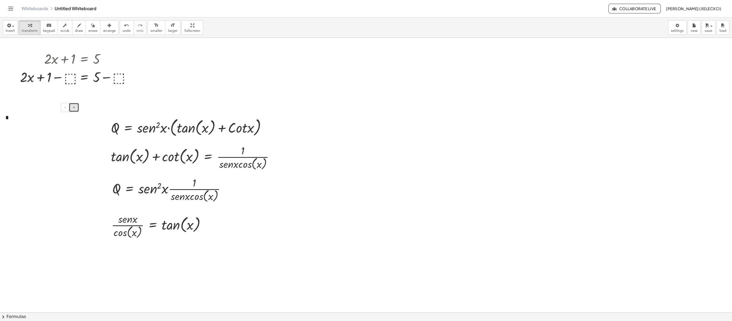
click at [72, 104] on button "+" at bounding box center [74, 107] width 10 height 9
click at [71, 107] on button "+" at bounding box center [74, 107] width 10 height 9
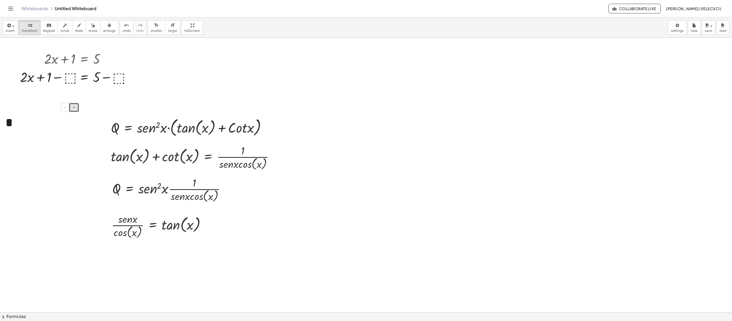
click at [71, 107] on button "+" at bounding box center [74, 107] width 10 height 9
click at [16, 133] on div "*" at bounding box center [40, 125] width 80 height 34
click at [53, 160] on div at bounding box center [366, 196] width 732 height 549
drag, startPoint x: 8, startPoint y: 121, endPoint x: 26, endPoint y: 122, distance: 17.7
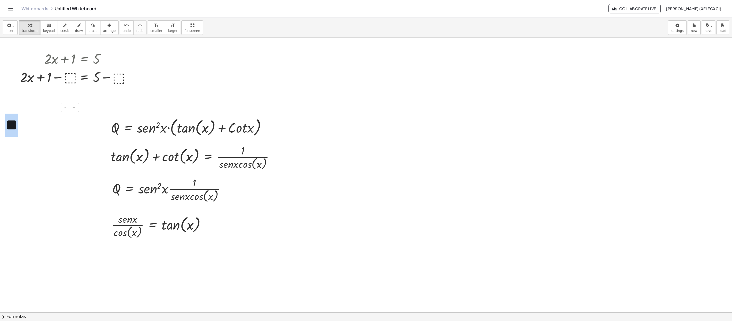
click at [26, 122] on div "**" at bounding box center [40, 125] width 80 height 34
click at [107, 27] on icon "button" at bounding box center [109, 25] width 4 height 6
drag, startPoint x: 28, startPoint y: 122, endPoint x: 110, endPoint y: 124, distance: 82.0
click at [110, 124] on div "+ · 2 · x + 1 = 5 + · 2 · x + 1 = 5 − ⬚ + − ⬚ Fix a mistake Transform line Copy…" at bounding box center [366, 196] width 732 height 549
click at [15, 29] on button "insert" at bounding box center [10, 27] width 15 height 14
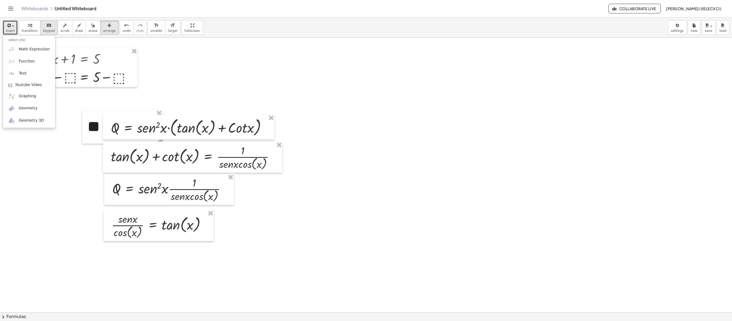
click at [47, 26] on icon "keyboard" at bounding box center [48, 25] width 5 height 6
click at [13, 32] on span "insert" at bounding box center [10, 31] width 9 height 4
click at [37, 52] on span "Math Expression" at bounding box center [34, 49] width 31 height 5
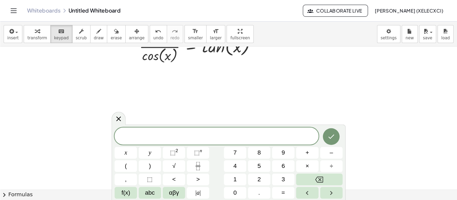
scroll to position [303, 0]
click at [199, 112] on span "N = c o t x ( s e b ) ​" at bounding box center [173, 109] width 163 height 9
click at [269, 113] on button "Done" at bounding box center [264, 108] width 13 height 13
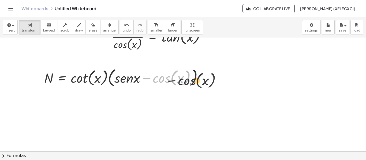
drag, startPoint x: 165, startPoint y: 82, endPoint x: 195, endPoint y: 90, distance: 31.2
click at [198, 89] on div "− cos ( , x ) N = · cot ( , x ) · ( + · s · e · n · x − cos ( , x ) )" at bounding box center [123, 77] width 175 height 25
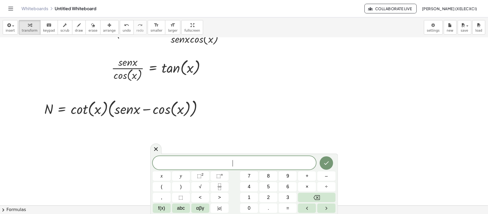
scroll to position [260, 0]
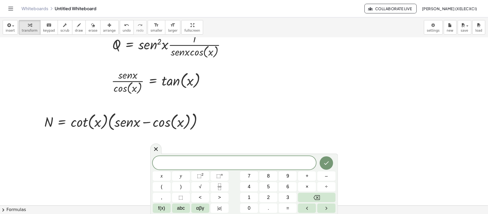
click at [103, 29] on span "arrange" at bounding box center [109, 31] width 13 height 4
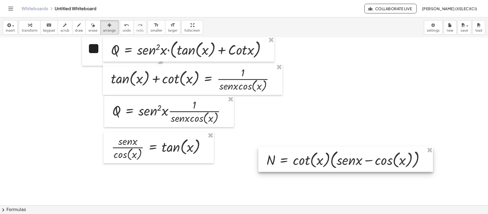
scroll to position [152, 0]
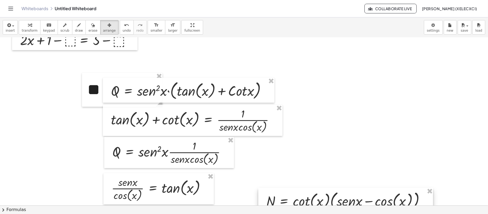
drag, startPoint x: 327, startPoint y: 81, endPoint x: 349, endPoint y: 164, distance: 86.1
click at [360, 156] on div at bounding box center [244, 116] width 488 height 463
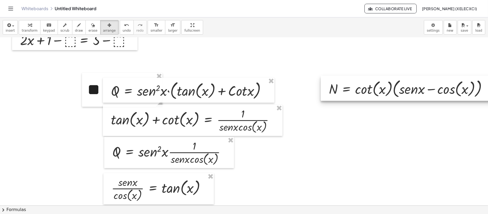
drag, startPoint x: 342, startPoint y: 196, endPoint x: 401, endPoint y: 87, distance: 123.8
click at [366, 87] on div at bounding box center [408, 88] width 175 height 25
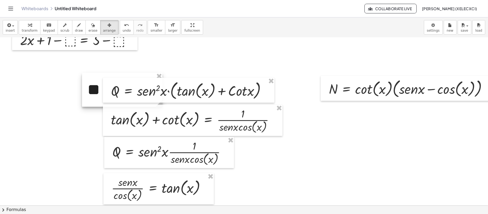
click at [98, 102] on div at bounding box center [122, 90] width 80 height 34
drag, startPoint x: 97, startPoint y: 101, endPoint x: 91, endPoint y: 102, distance: 6.5
click at [91, 102] on div at bounding box center [115, 95] width 80 height 34
click at [91, 102] on div at bounding box center [116, 91] width 80 height 34
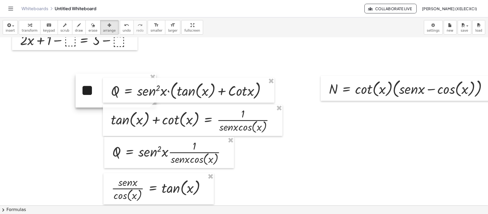
drag, startPoint x: 91, startPoint y: 97, endPoint x: 82, endPoint y: 99, distance: 8.8
click at [82, 99] on div at bounding box center [116, 91] width 80 height 34
click at [25, 29] on span "transform" at bounding box center [30, 31] width 16 height 4
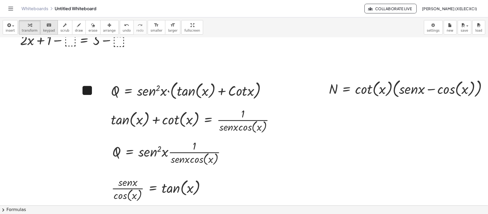
click at [44, 33] on button "keyboard keypad" at bounding box center [49, 27] width 18 height 14
click at [87, 87] on div "**" at bounding box center [116, 91] width 80 height 34
click at [100, 93] on div "**" at bounding box center [116, 91] width 80 height 34
click at [63, 29] on span "scrub" at bounding box center [65, 31] width 9 height 4
drag, startPoint x: 101, startPoint y: 95, endPoint x: 82, endPoint y: 97, distance: 19.4
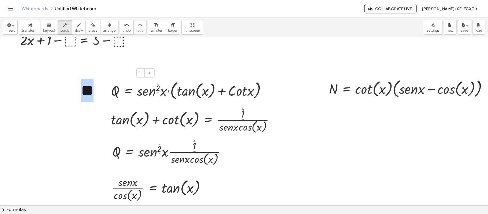
click at [82, 97] on div "**" at bounding box center [116, 91] width 80 height 34
click at [54, 89] on div at bounding box center [248, 116] width 497 height 463
click at [89, 88] on div "**" at bounding box center [116, 91] width 80 height 34
click at [107, 29] on span "arrange" at bounding box center [109, 31] width 13 height 4
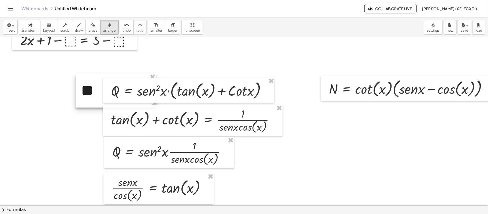
click at [86, 92] on div at bounding box center [116, 91] width 80 height 34
drag, startPoint x: 86, startPoint y: 92, endPoint x: 80, endPoint y: 94, distance: 6.8
click at [80, 94] on div at bounding box center [116, 91] width 80 height 34
click at [366, 32] on body "Graspable Math Activities Whiteboards Classes Account v1.31.1 | Privacy policy …" at bounding box center [244, 107] width 488 height 214
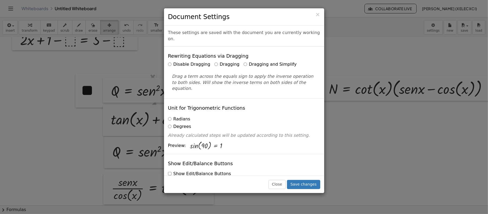
click at [366, 54] on div "× Document Settings These settings are saved with the document you are currentl…" at bounding box center [244, 107] width 488 height 214
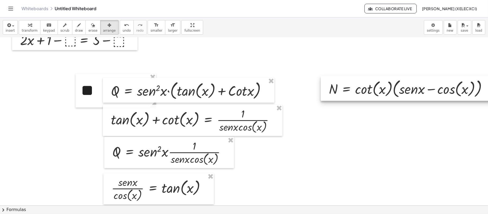
scroll to position [188, 0]
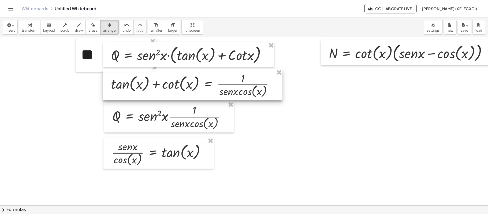
click at [254, 84] on div at bounding box center [192, 84] width 179 height 31
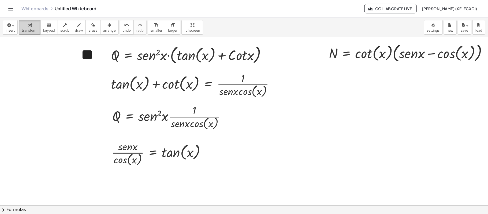
click at [28, 27] on icon "button" at bounding box center [30, 25] width 4 height 6
drag, startPoint x: 210, startPoint y: 121, endPoint x: 160, endPoint y: 109, distance: 51.8
click at [160, 109] on div at bounding box center [171, 117] width 123 height 28
drag, startPoint x: 138, startPoint y: 136, endPoint x: 136, endPoint y: 150, distance: 13.9
click at [137, 149] on div "+ · 2 · x + 1 = 5 + · 2 · x + 1 = 5 − ⬚ + − ⬚ Fix a mistake Transform line Copy…" at bounding box center [248, 80] width 497 height 463
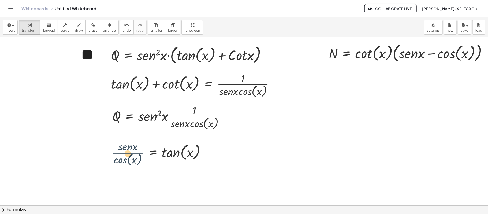
drag, startPoint x: 129, startPoint y: 154, endPoint x: 177, endPoint y: 152, distance: 48.0
click at [177, 152] on div at bounding box center [161, 153] width 104 height 28
drag, startPoint x: 190, startPoint y: 151, endPoint x: 120, endPoint y: 157, distance: 70.1
click at [128, 157] on div at bounding box center [161, 153] width 104 height 28
drag, startPoint x: 125, startPoint y: 152, endPoint x: 113, endPoint y: 136, distance: 19.8
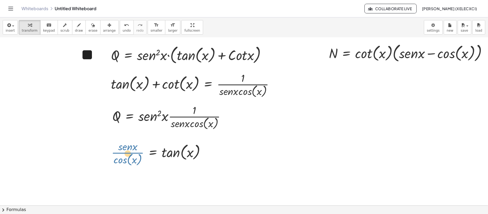
click at [119, 137] on div "· s · e · n · x · cos ( , x ) · s · e · n · x · cos ( , x ) = [PERSON_NAME] ( ,…" at bounding box center [158, 152] width 110 height 31
drag, startPoint x: 119, startPoint y: 152, endPoint x: 156, endPoint y: 66, distance: 93.4
click at [156, 66] on div "+ · 2 · x + 1 = 5 + · 2 · x + 1 = 5 − ⬚ + − ⬚ Fix a mistake Transform line Copy…" at bounding box center [248, 80] width 497 height 463
click at [50, 33] on button "keyboard keypad" at bounding box center [49, 27] width 18 height 14
click at [128, 150] on div at bounding box center [127, 147] width 19 height 12
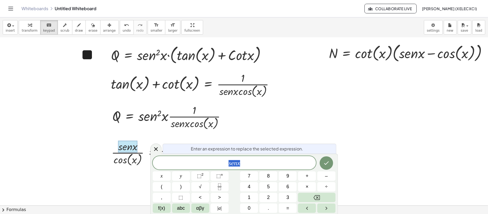
click at [353, 144] on div at bounding box center [248, 80] width 497 height 463
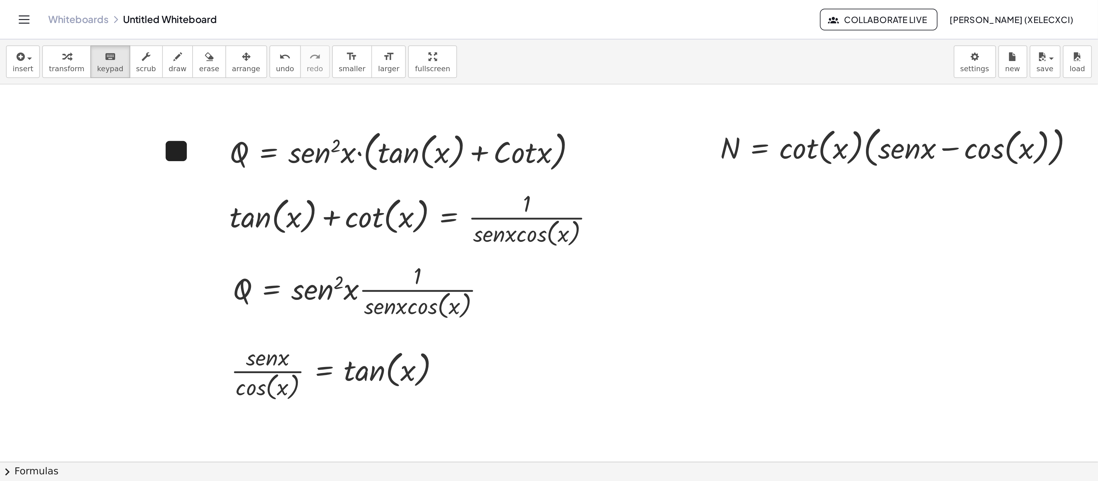
scroll to position [188, 14]
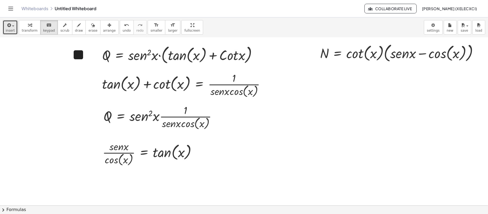
click at [4, 23] on button "insert" at bounding box center [10, 27] width 15 height 14
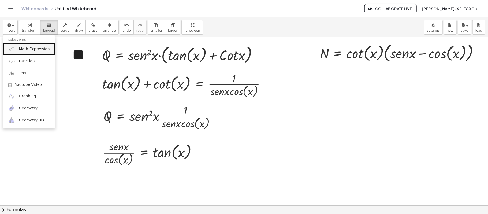
click at [30, 45] on link "Math Expression" at bounding box center [29, 49] width 52 height 12
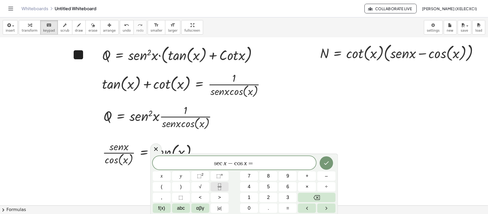
click at [222, 160] on icon "Fraction" at bounding box center [219, 186] width 7 height 7
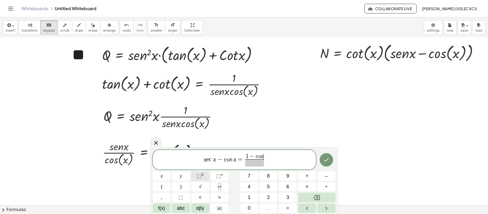
click at [203, 160] on sup "2" at bounding box center [202, 174] width 2 height 4
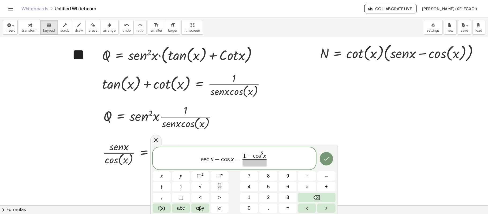
click at [259, 160] on span at bounding box center [254, 162] width 24 height 7
click at [268, 159] on span "s e c x − c o s x = 1 − c o s 2 x c o s x ​ ​" at bounding box center [234, 158] width 163 height 17
click at [221, 160] on button "Fraction" at bounding box center [220, 186] width 18 height 9
click at [202, 160] on sup "2" at bounding box center [202, 174] width 2 height 4
click at [275, 160] on span "​" at bounding box center [271, 162] width 14 height 7
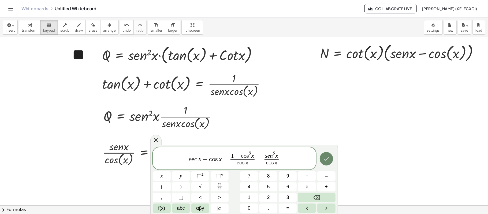
click at [326, 159] on icon "Done" at bounding box center [326, 158] width 6 height 6
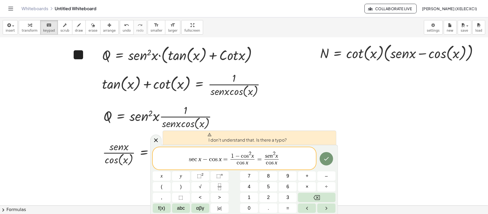
click at [298, 157] on span "s e c x − c o s x = 1 − c o s 2 x c o s x ​ = s e n 2 x c o s x ​ ​" at bounding box center [234, 158] width 163 height 17
click at [219, 160] on span "s e c x − c o s x = 1 − c o s 2 x c o s x ​ = s e n 2 x c o s x ​ ​" at bounding box center [234, 158] width 163 height 17
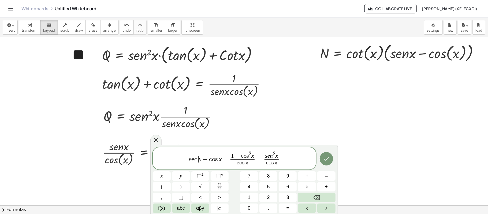
click at [197, 160] on var "c" at bounding box center [196, 159] width 4 height 6
click at [342, 160] on div at bounding box center [239, 80] width 497 height 463
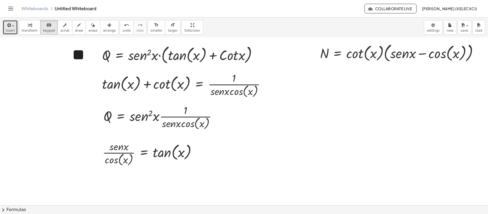
click at [4, 25] on button "insert" at bounding box center [10, 27] width 15 height 14
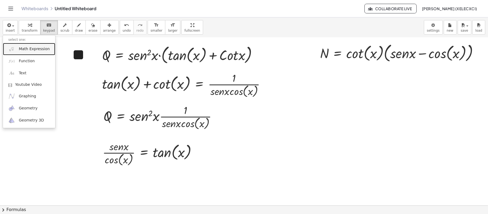
click at [26, 49] on span "Math Expression" at bounding box center [34, 48] width 31 height 5
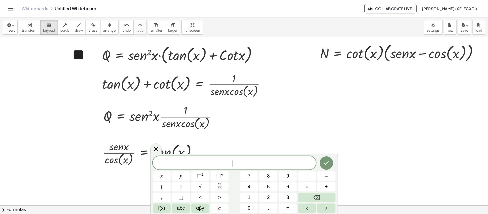
click at [287, 160] on div "​" at bounding box center [234, 162] width 163 height 13
click at [243, 160] on span "​" at bounding box center [234, 162] width 163 height 7
click at [216, 160] on icon "Fraction" at bounding box center [219, 186] width 7 height 7
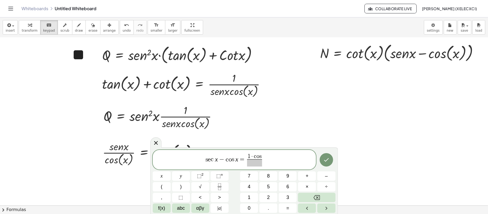
click at [209, 160] on div "s e c x − c o s x = 1 · c o s ​ x y ⬚ 2 ⬚ n 7 8 9 + – ( ) √ 4 5 6 × ÷ , ⬚ < > 1…" at bounding box center [244, 181] width 183 height 63
click at [200, 160] on span "⬚" at bounding box center [199, 175] width 5 height 5
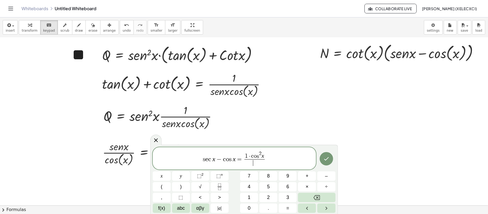
click at [251, 160] on span "​" at bounding box center [254, 162] width 20 height 7
click at [273, 157] on span "s e c x − c o s x = 1 · c o s 2 x c o s x ​ ​" at bounding box center [234, 158] width 163 height 17
click at [218, 160] on icon "Fraction" at bounding box center [219, 188] width 3 height 3
click at [195, 160] on button "⬚ 2" at bounding box center [200, 175] width 18 height 9
click at [267, 160] on div "s e c x − c o s x = 1 · c o s 2 x c o s x ​ = s e ​ n 2 x ​" at bounding box center [234, 158] width 163 height 22
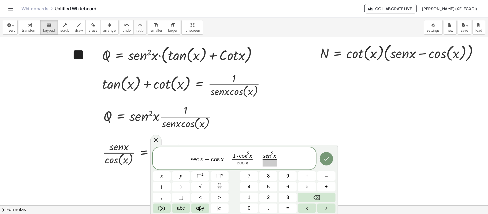
click at [269, 160] on div "s e c x − c o s x = 1 · c o s 2 x c o s x ​ = s e ​ n 2 x ​" at bounding box center [234, 158] width 163 height 22
click at [272, 160] on span at bounding box center [269, 162] width 14 height 7
click at [331, 160] on button "Done" at bounding box center [326, 158] width 13 height 13
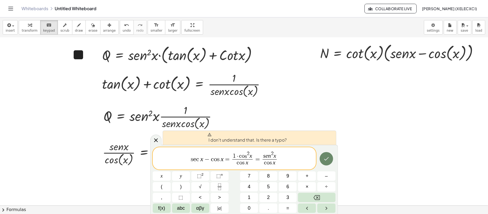
click at [331, 160] on button "Done" at bounding box center [326, 158] width 13 height 13
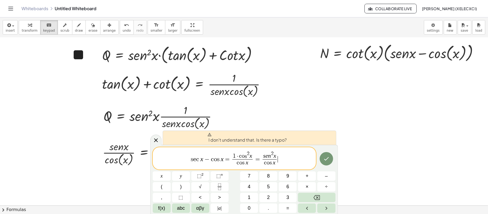
click at [303, 160] on span "s e c x − c o s x = 1 · c o s 2 x c o s x ​ = s e n 2 x c o s x ​ ​" at bounding box center [234, 158] width 163 height 17
click at [266, 160] on var "c" at bounding box center [265, 163] width 3 height 6
drag, startPoint x: 259, startPoint y: 166, endPoint x: 232, endPoint y: 163, distance: 27.2
click at [258, 160] on span "s e c x − c o s x = 1 · c o s 2 x c o s x ​ = s e n 2 x c ​ o s x ​" at bounding box center [234, 158] width 163 height 17
click at [237, 158] on span "·" at bounding box center [237, 156] width 3 height 6
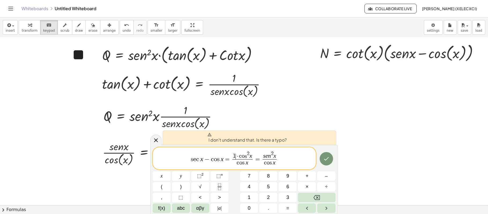
click at [238, 157] on span "1 ​ · c o s 2 x" at bounding box center [242, 155] width 20 height 8
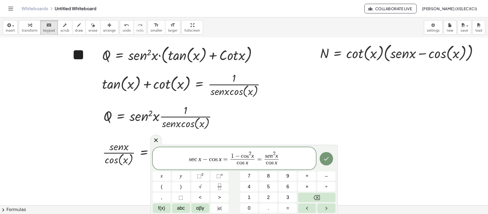
drag, startPoint x: 309, startPoint y: 159, endPoint x: 315, endPoint y: 158, distance: 6.6
click at [311, 159] on span "s e c x − c o s x = 1 − c ​ o s 2 x c o s x ​ = s e n 2 x c o s x ​" at bounding box center [234, 158] width 163 height 17
click at [322, 157] on button "Done" at bounding box center [326, 158] width 13 height 13
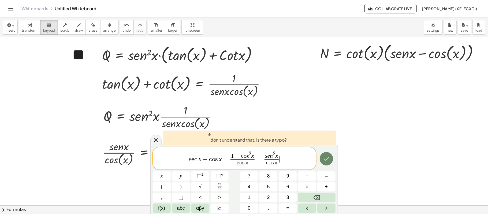
click at [325, 159] on icon "Done" at bounding box center [326, 158] width 6 height 6
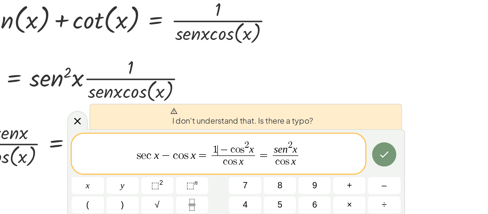
click at [236, 157] on span "−" at bounding box center [237, 156] width 7 height 6
click at [238, 156] on span "−" at bounding box center [237, 156] width 7 height 6
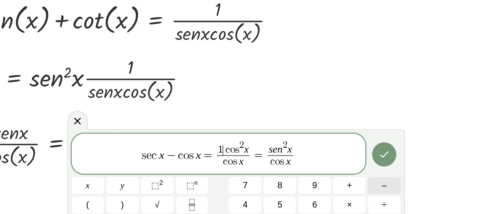
click at [325, 160] on span "–" at bounding box center [326, 175] width 3 height 7
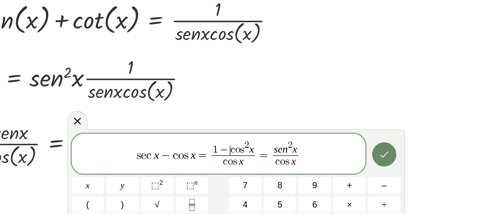
click at [324, 158] on icon "Done" at bounding box center [326, 158] width 6 height 6
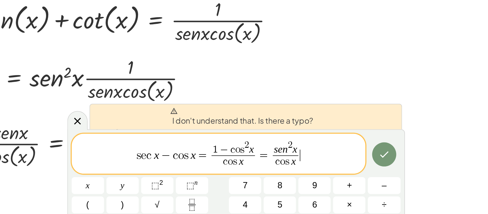
click at [281, 160] on span "s e c x − c o s x = 1 − c o s 2 x c o s x ​ = s e n 2 x c o s x ​ ​" at bounding box center [234, 158] width 163 height 17
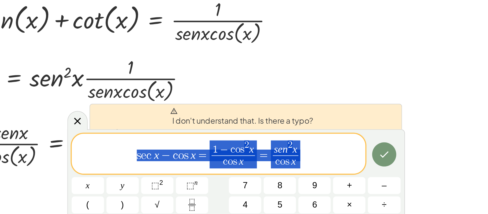
drag, startPoint x: 277, startPoint y: 163, endPoint x: 182, endPoint y: 164, distance: 95.6
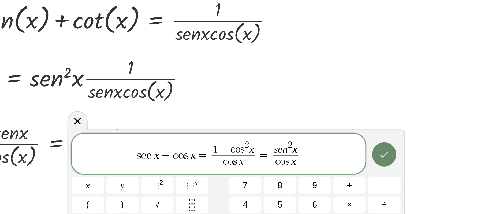
click at [326, 159] on icon "Done" at bounding box center [326, 158] width 6 height 6
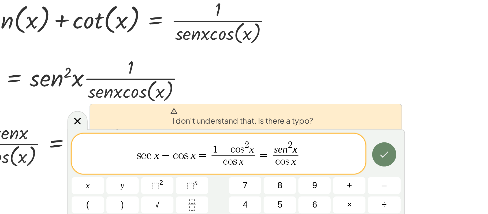
click at [330, 159] on button "Done" at bounding box center [326, 158] width 13 height 13
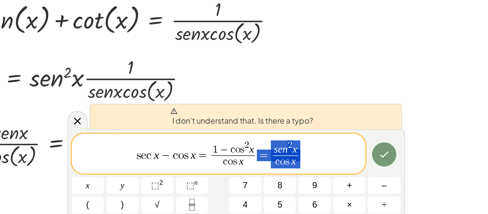
drag, startPoint x: 277, startPoint y: 162, endPoint x: 258, endPoint y: 156, distance: 19.1
click at [258, 156] on span "s e c x − c o s x = 1 − c o s 2 x c o s x ​ = s e n 2 x c o s x ​" at bounding box center [234, 158] width 163 height 17
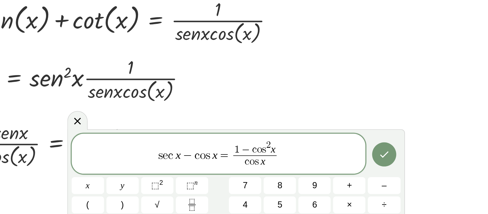
click at [312, 158] on span "s e c x − c o s x = 1 − c o s 2 x c o s x ​ ​" at bounding box center [234, 158] width 163 height 17
click at [171, 160] on div at bounding box center [162, 175] width 18 height 9
click at [326, 158] on icon "Done" at bounding box center [326, 158] width 6 height 6
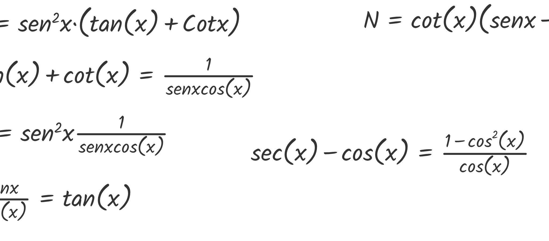
scroll to position [143, 0]
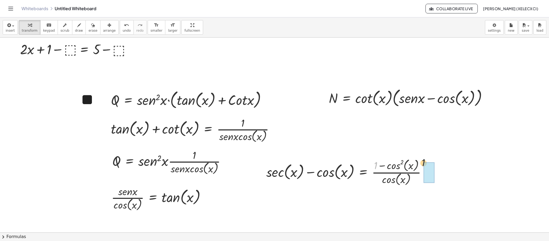
drag, startPoint x: 373, startPoint y: 164, endPoint x: 401, endPoint y: 170, distance: 28.4
click at [366, 159] on div at bounding box center [348, 172] width 169 height 30
click at [107, 28] on icon "button" at bounding box center [109, 25] width 4 height 6
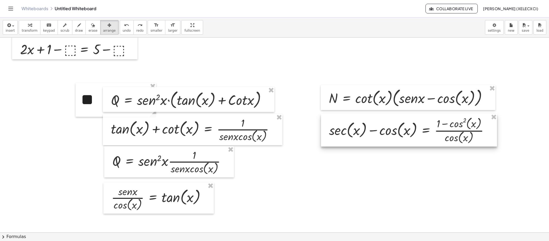
drag, startPoint x: 308, startPoint y: 173, endPoint x: 371, endPoint y: 131, distance: 75.3
click at [366, 131] on div at bounding box center [409, 130] width 176 height 32
click at [366, 160] on div at bounding box center [274, 125] width 549 height 463
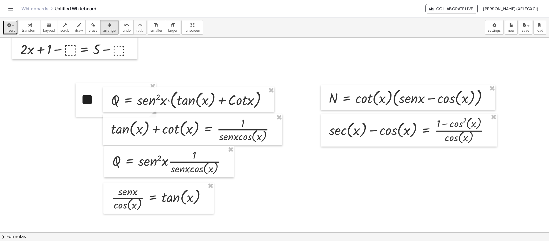
click at [14, 28] on button "insert" at bounding box center [10, 27] width 15 height 14
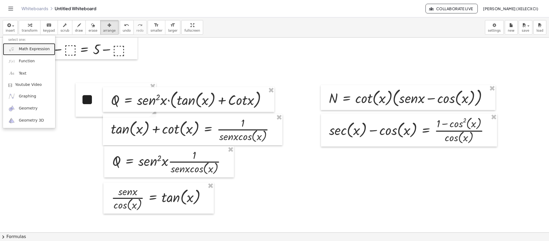
click at [22, 50] on span "Math Expression" at bounding box center [34, 48] width 31 height 5
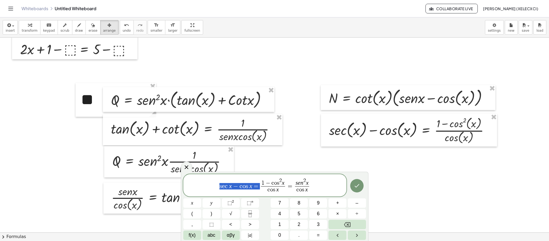
drag, startPoint x: 260, startPoint y: 188, endPoint x: 202, endPoint y: 187, distance: 57.9
click at [202, 160] on span "s e c x − c o s x = 1 − c o s 2 x c o s x ​ = s e n 2 x c o s x ​" at bounding box center [264, 185] width 163 height 17
click at [363, 160] on button "Done" at bounding box center [356, 185] width 13 height 13
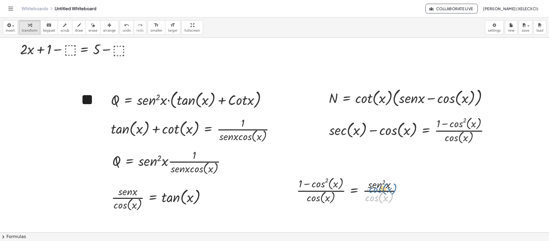
drag, startPoint x: 379, startPoint y: 201, endPoint x: 380, endPoint y: 194, distance: 7.4
click at [366, 160] on div at bounding box center [351, 190] width 114 height 30
click at [104, 34] on button "arrange" at bounding box center [109, 27] width 18 height 14
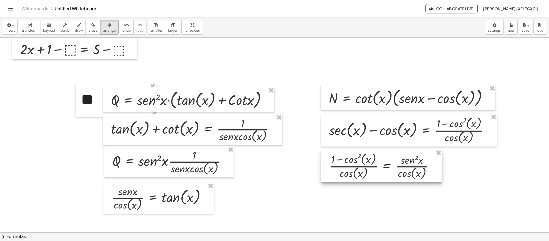
drag, startPoint x: 336, startPoint y: 185, endPoint x: 369, endPoint y: 161, distance: 40.8
click at [366, 160] on div at bounding box center [381, 165] width 121 height 32
click at [366, 160] on div at bounding box center [274, 125] width 549 height 463
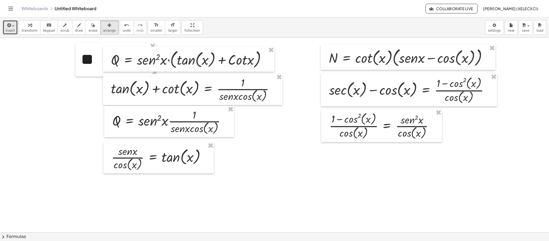
click at [10, 31] on span "insert" at bounding box center [10, 31] width 9 height 4
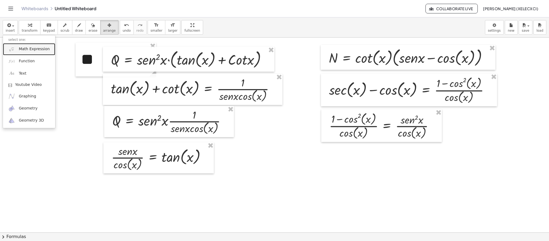
click at [24, 44] on link "Math Expression" at bounding box center [29, 49] width 52 height 12
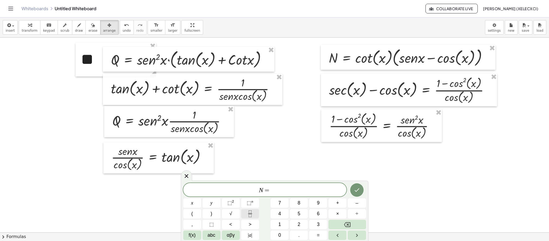
click at [244, 160] on button "Fraction" at bounding box center [250, 213] width 18 height 9
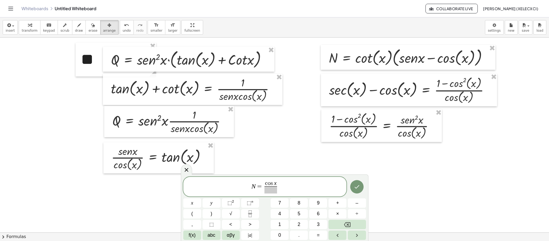
click at [276, 160] on span at bounding box center [270, 189] width 13 height 7
click at [278, 160] on div "N = c o s x s e n x ​ ​" at bounding box center [264, 187] width 163 height 20
click at [337, 160] on span "×" at bounding box center [337, 213] width 3 height 7
click at [248, 160] on icon "Fraction" at bounding box center [250, 213] width 7 height 7
click at [231, 160] on span "⬚" at bounding box center [229, 202] width 5 height 5
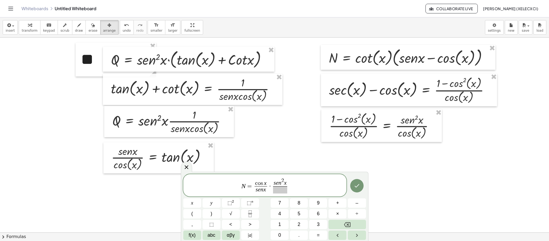
click at [280, 160] on span at bounding box center [280, 189] width 14 height 7
click at [201, 160] on div at bounding box center [192, 202] width 18 height 9
click at [354, 160] on icon "Done" at bounding box center [357, 185] width 6 height 6
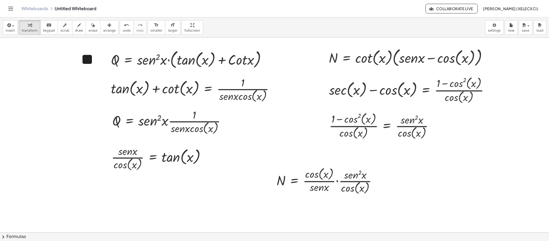
click at [342, 160] on div at bounding box center [274, 85] width 549 height 463
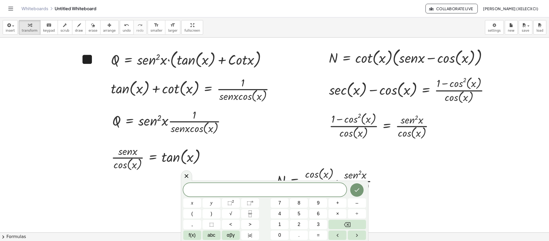
click at [300, 160] on div at bounding box center [274, 85] width 549 height 463
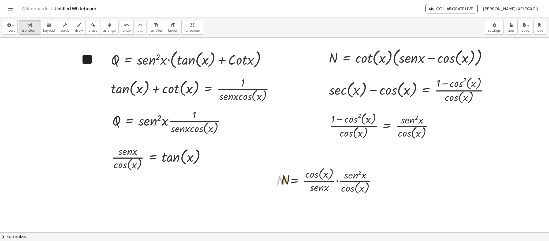
drag, startPoint x: 285, startPoint y: 177, endPoint x: 298, endPoint y: 174, distance: 13.3
click at [298, 160] on div at bounding box center [329, 180] width 110 height 30
click at [107, 26] on icon "button" at bounding box center [109, 25] width 4 height 6
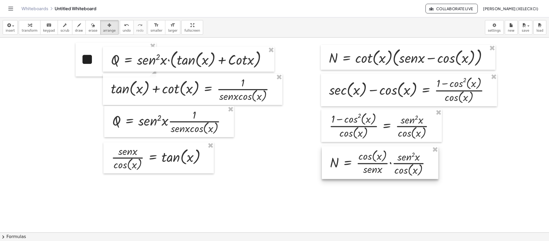
drag, startPoint x: 325, startPoint y: 169, endPoint x: 347, endPoint y: 162, distance: 23.4
click at [347, 160] on div at bounding box center [380, 162] width 117 height 32
click at [366, 160] on div at bounding box center [274, 85] width 549 height 463
click at [5, 24] on button "insert" at bounding box center [10, 27] width 15 height 14
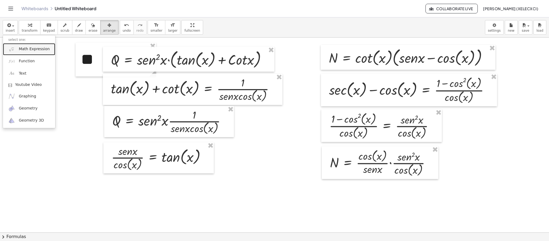
click at [25, 49] on span "Math Expression" at bounding box center [34, 48] width 31 height 5
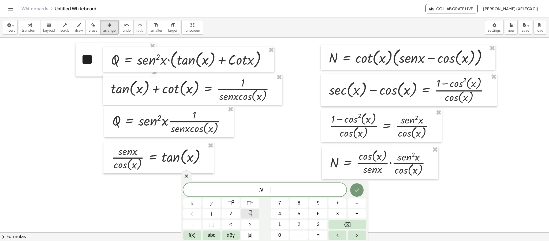
click at [244, 160] on button "Fraction" at bounding box center [250, 213] width 18 height 9
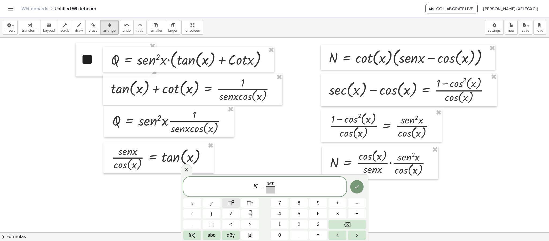
click at [231, 160] on span "⬚ 2" at bounding box center [230, 202] width 7 height 7
click at [272, 160] on span at bounding box center [271, 189] width 14 height 7
click at [354, 160] on icon "Done" at bounding box center [357, 185] width 6 height 6
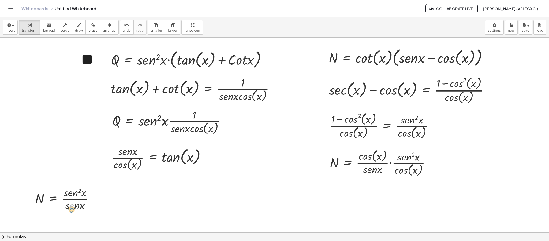
drag, startPoint x: 71, startPoint y: 202, endPoint x: 73, endPoint y: 205, distance: 4.0
click at [73, 160] on div at bounding box center [66, 198] width 68 height 27
click at [106, 35] on button "arrange" at bounding box center [109, 27] width 18 height 14
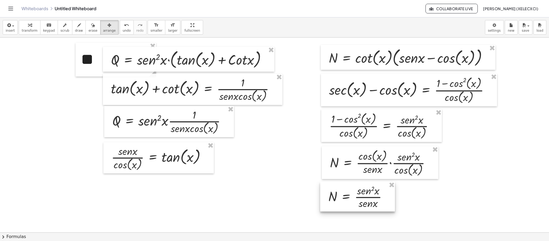
drag, startPoint x: 178, startPoint y: 202, endPoint x: 359, endPoint y: 202, distance: 180.8
click at [359, 160] on div at bounding box center [357, 195] width 75 height 29
click at [366, 160] on div at bounding box center [274, 85] width 549 height 463
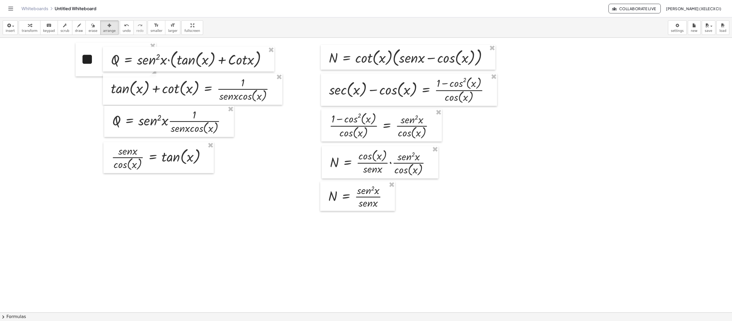
scroll to position [130, 0]
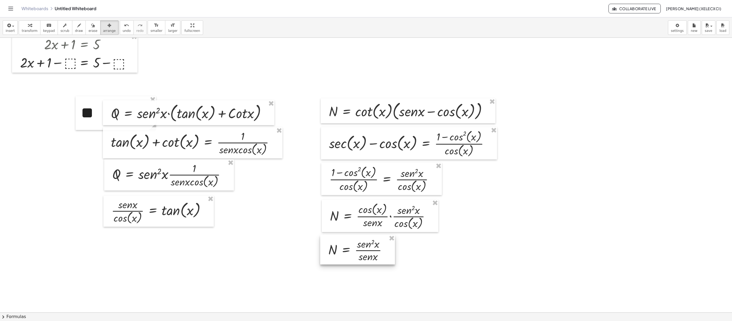
click at [364, 160] on div at bounding box center [357, 249] width 75 height 29
click at [359, 160] on div at bounding box center [366, 182] width 732 height 549
click at [10, 37] on div "insert select one: Math Expression Function Text Youtube Video Graphing Geometr…" at bounding box center [366, 28] width 732 height 20
click at [10, 28] on icon "button" at bounding box center [8, 25] width 5 height 6
click at [21, 48] on span "Math Expression" at bounding box center [34, 49] width 31 height 5
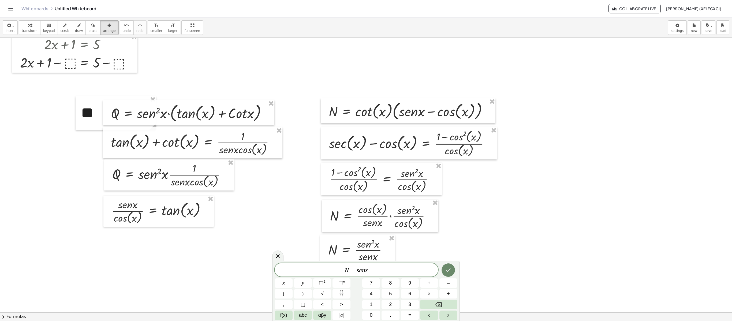
click at [366, 160] on icon "Done" at bounding box center [448, 270] width 6 height 6
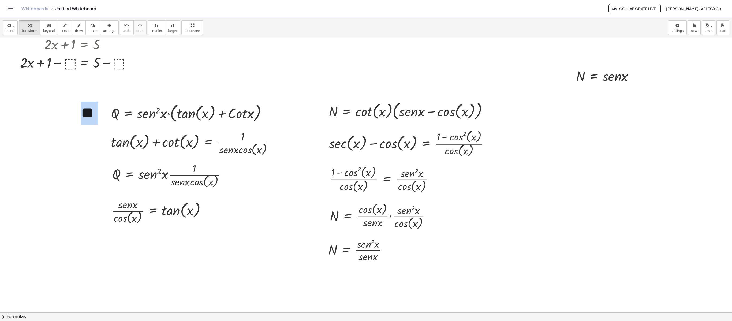
drag, startPoint x: 558, startPoint y: 124, endPoint x: 534, endPoint y: 145, distance: 31.5
click at [366, 145] on div "+ · 2 · x + 1 = 5 + · 2 · x + 1 = 5 − ⬚ + − ⬚ Fix a mistake Transform line Copy…" at bounding box center [366, 182] width 732 height 549
click at [366, 91] on div at bounding box center [366, 182] width 732 height 549
click at [366, 92] on icon at bounding box center [593, 89] width 5 height 5
click at [366, 79] on div at bounding box center [606, 75] width 67 height 18
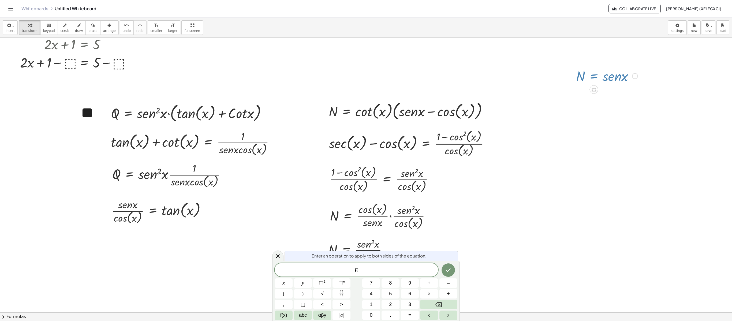
click at [366, 75] on div at bounding box center [606, 75] width 67 height 18
click at [366, 110] on div at bounding box center [366, 182] width 732 height 549
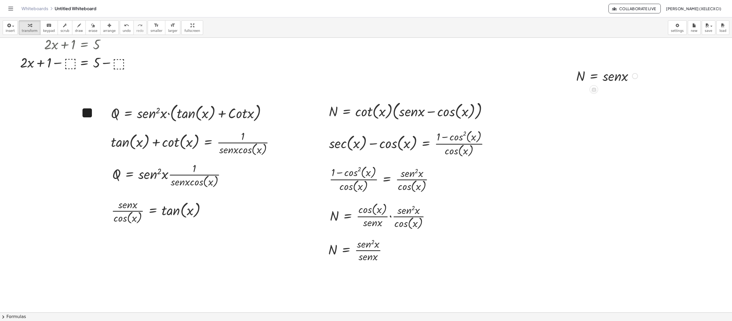
click at [366, 74] on div at bounding box center [606, 75] width 67 height 18
click at [103, 32] on span "arrange" at bounding box center [109, 31] width 13 height 4
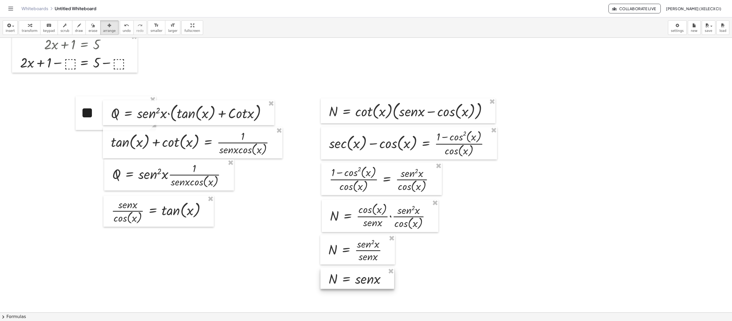
drag, startPoint x: 596, startPoint y: 92, endPoint x: 355, endPoint y: 283, distance: 308.0
click at [355, 160] on div at bounding box center [357, 278] width 74 height 21
click at [6, 13] on header "Whiteboards Untitled Whiteboard Collaborate Live [PERSON_NAME] (XelecXci)" at bounding box center [366, 8] width 732 height 17
click at [10, 11] on icon "Toggle navigation" at bounding box center [10, 8] width 6 height 6
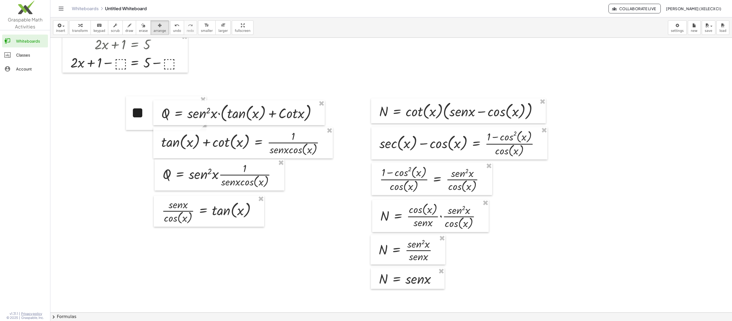
click at [56, 7] on header "Whiteboards Untitled Whiteboard Collaborate Live [PERSON_NAME] (XelecXci)" at bounding box center [390, 8] width 681 height 17
click at [58, 10] on icon "Toggle navigation" at bounding box center [61, 8] width 6 height 6
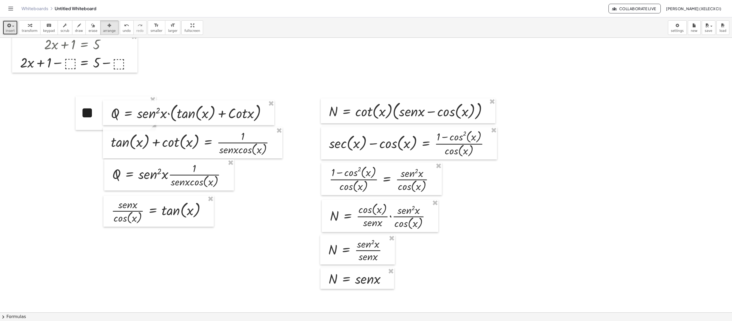
click at [3, 25] on button "insert" at bounding box center [10, 27] width 15 height 14
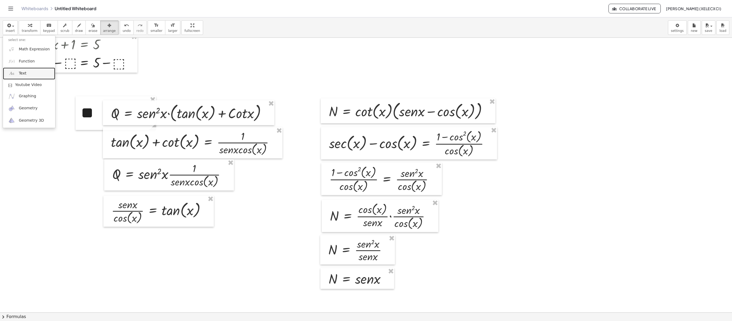
click at [34, 74] on link "Text" at bounding box center [29, 73] width 52 height 12
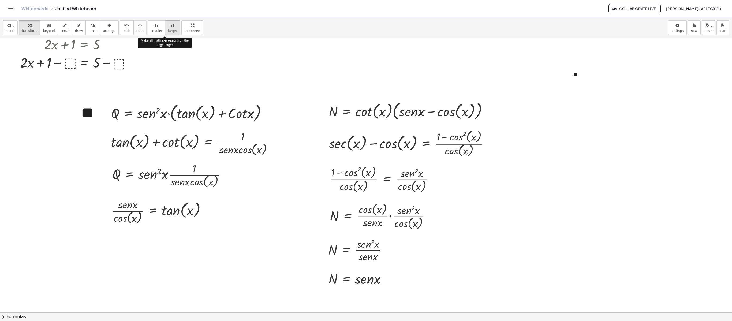
click at [168, 29] on span "larger" at bounding box center [172, 31] width 9 height 4
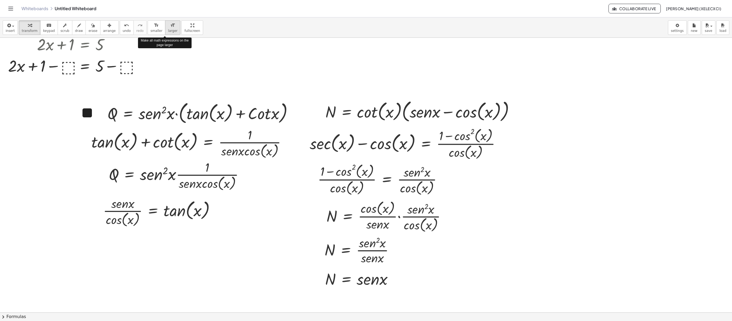
click at [168, 29] on span "larger" at bounding box center [172, 31] width 9 height 4
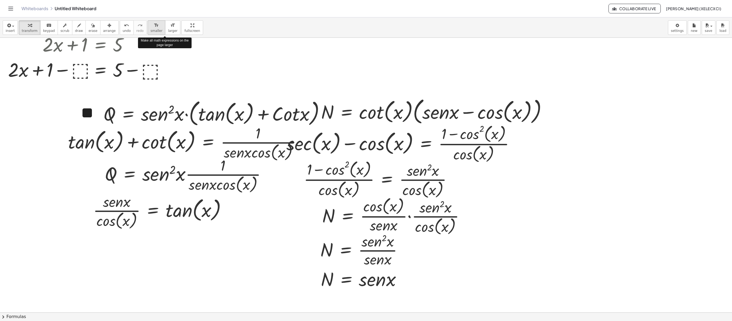
click at [154, 29] on span "smaller" at bounding box center [157, 31] width 12 height 4
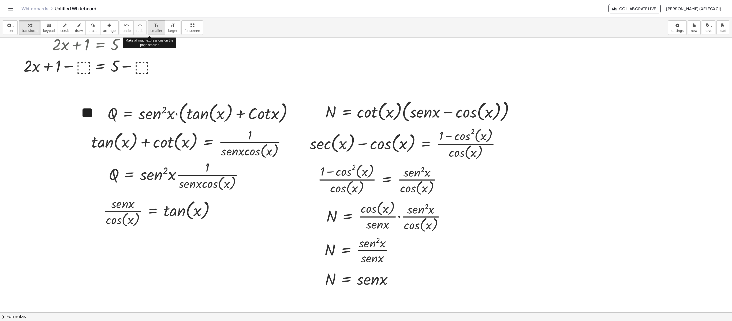
click at [154, 29] on span "smaller" at bounding box center [157, 31] width 12 height 4
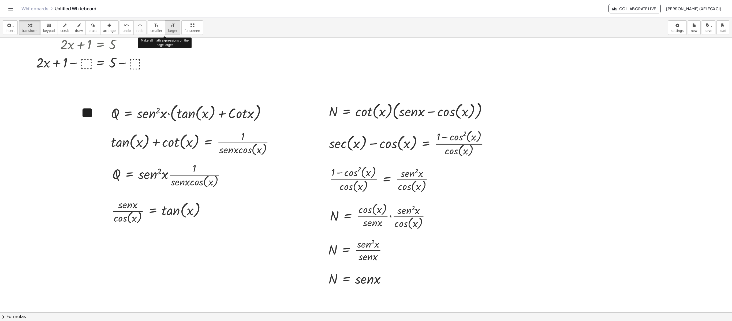
click at [165, 28] on button "format_size larger" at bounding box center [172, 27] width 15 height 14
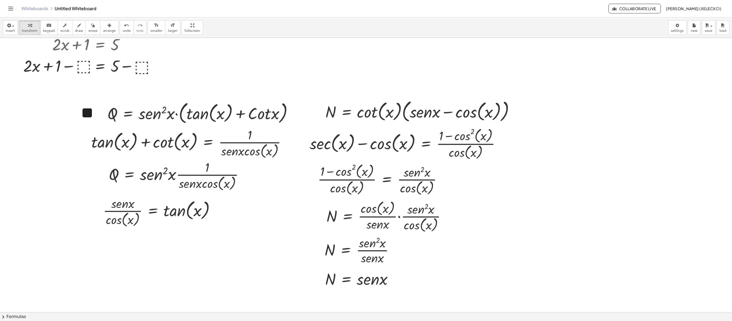
click at [256, 59] on div at bounding box center [366, 182] width 732 height 549
click at [366, 72] on div at bounding box center [608, 74] width 80 height 18
click at [366, 65] on span "+" at bounding box center [641, 64] width 3 height 4
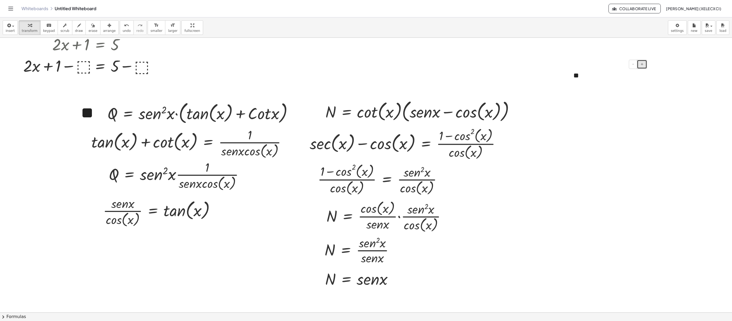
click at [366, 65] on span "+" at bounding box center [641, 64] width 3 height 4
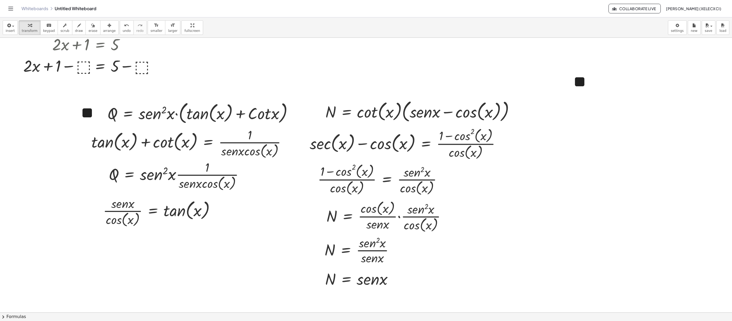
click at [366, 122] on div at bounding box center [366, 182] width 732 height 549
click at [100, 28] on button "arrange" at bounding box center [109, 27] width 18 height 14
drag, startPoint x: 580, startPoint y: 83, endPoint x: 313, endPoint y: 116, distance: 268.8
click at [313, 116] on div at bounding box center [341, 115] width 80 height 34
drag, startPoint x: 312, startPoint y: 119, endPoint x: 312, endPoint y: 116, distance: 3.7
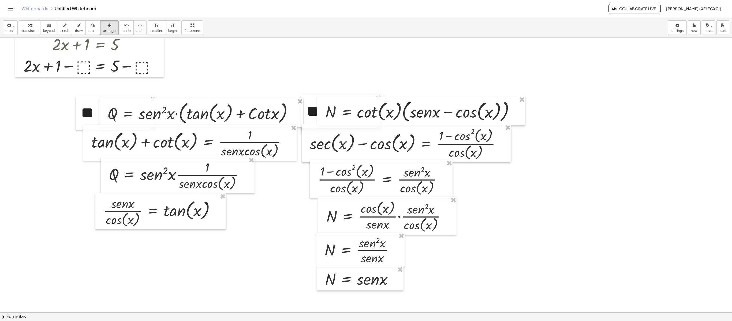
click at [312, 116] on div at bounding box center [341, 112] width 80 height 34
click at [366, 56] on div at bounding box center [366, 182] width 732 height 549
click at [28, 28] on icon "button" at bounding box center [30, 25] width 4 height 6
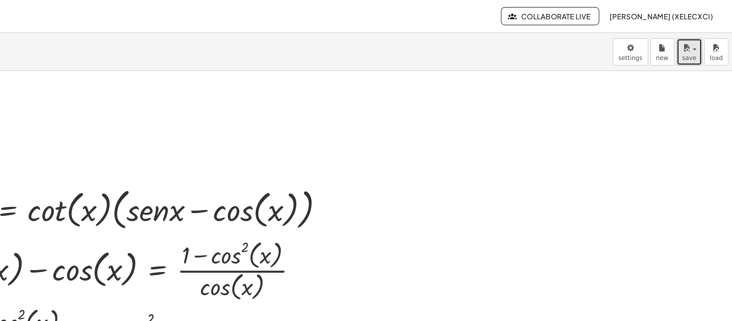
click at [366, 29] on icon "button" at bounding box center [706, 25] width 5 height 6
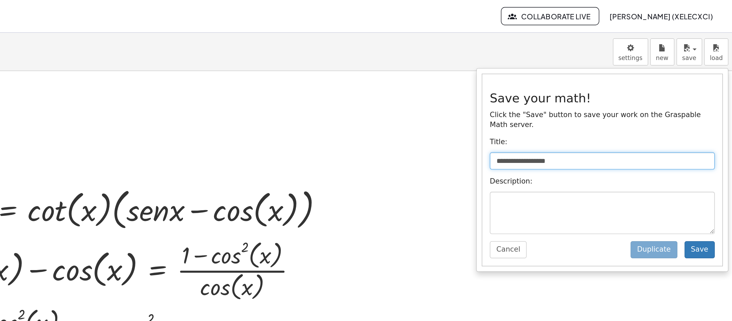
click at [366, 85] on input "**********" at bounding box center [661, 85] width 119 height 9
type input "*"
type input "**********"
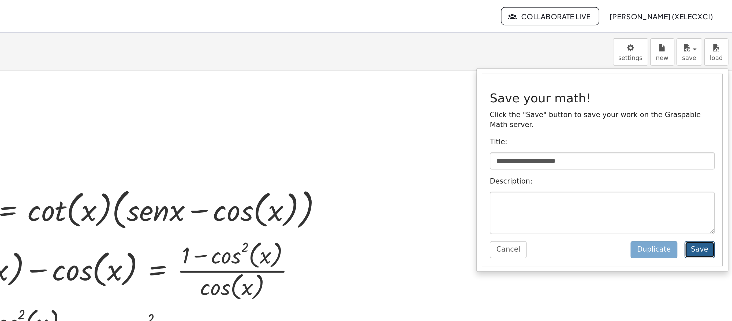
click at [366, 137] on button "Save" at bounding box center [714, 132] width 16 height 9
